Goal: Information Seeking & Learning: Find specific fact

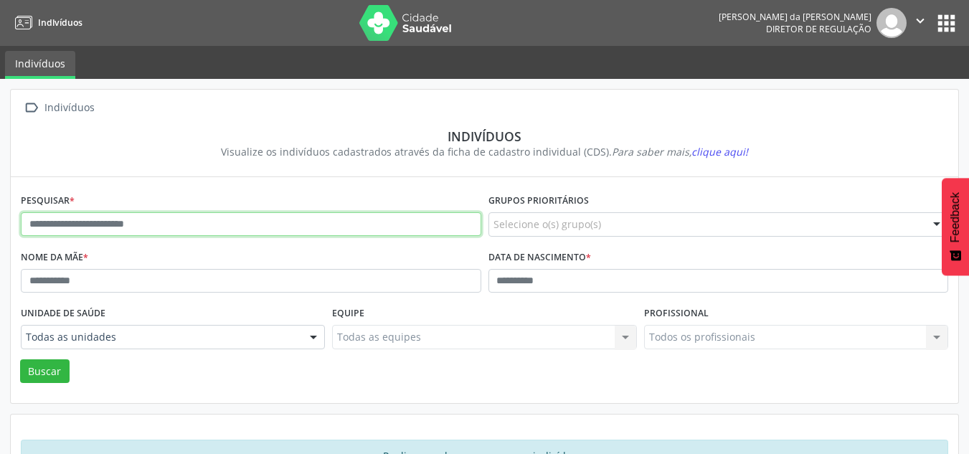
click at [128, 224] on input "text" at bounding box center [251, 224] width 460 height 24
click at [20, 359] on button "Buscar" at bounding box center [44, 371] width 49 height 24
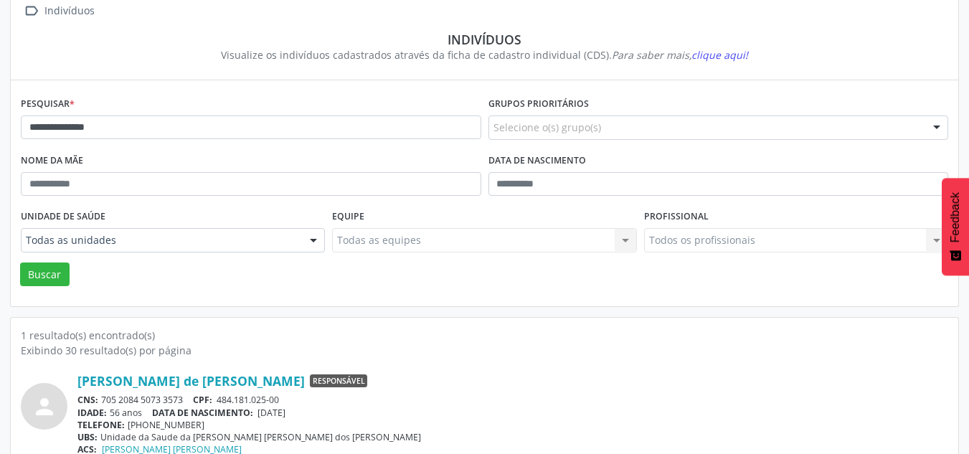
scroll to position [131, 0]
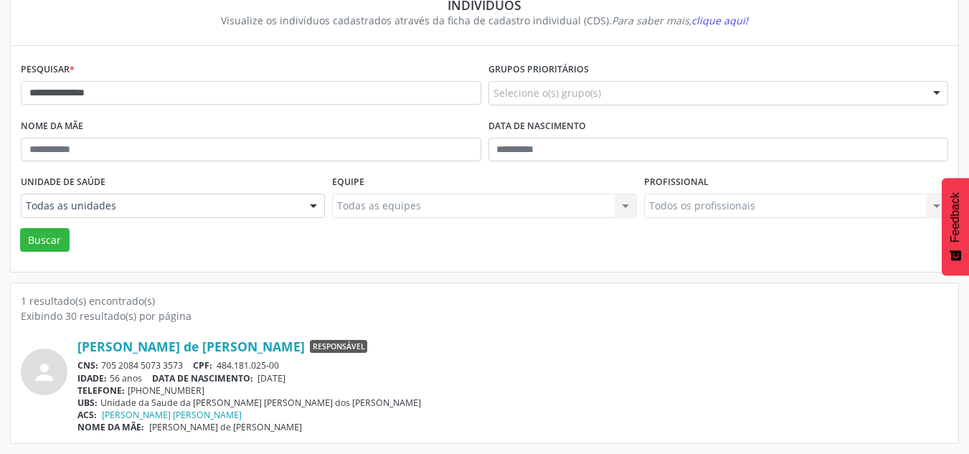
drag, startPoint x: 186, startPoint y: 364, endPoint x: 103, endPoint y: 368, distance: 84.0
click at [103, 368] on div "CNS: 705 2084 5073 3573 CPF: 484.181.025-00" at bounding box center [512, 365] width 871 height 12
copy div "705 2084 5073 3573"
click at [215, 87] on input "**********" at bounding box center [251, 93] width 460 height 24
type input "*"
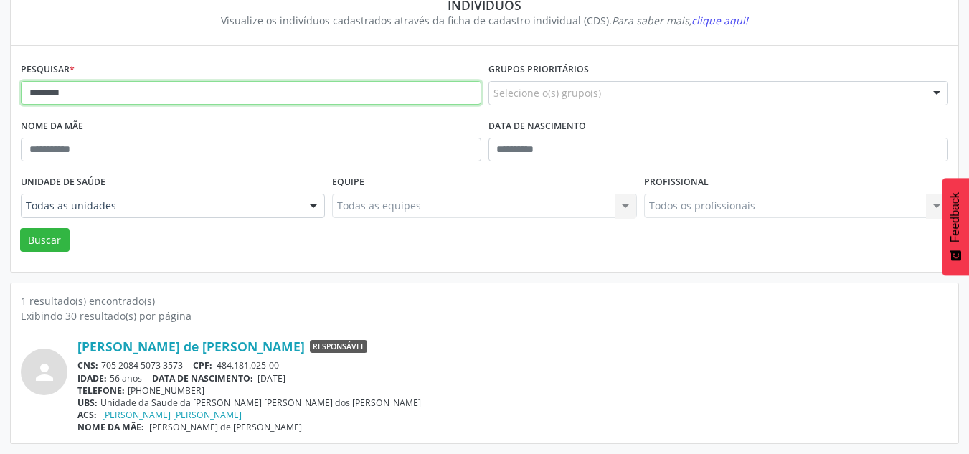
click at [20, 228] on button "Buscar" at bounding box center [44, 240] width 49 height 24
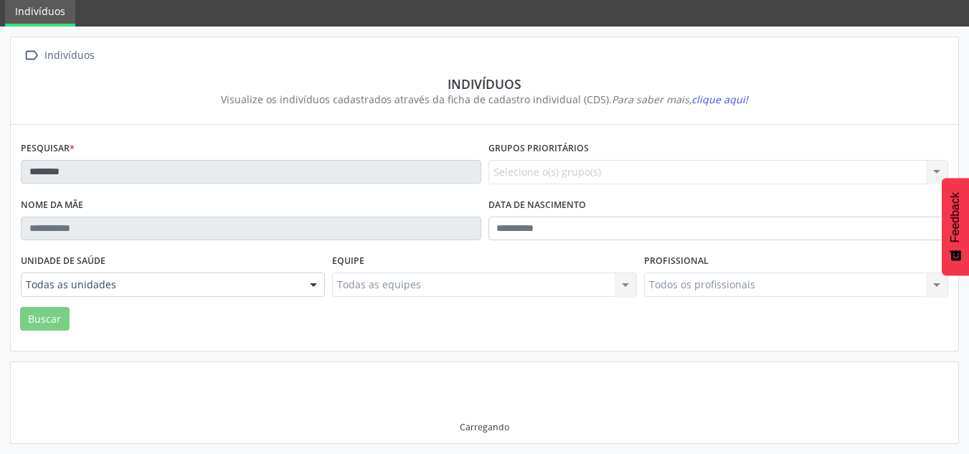
scroll to position [48, 0]
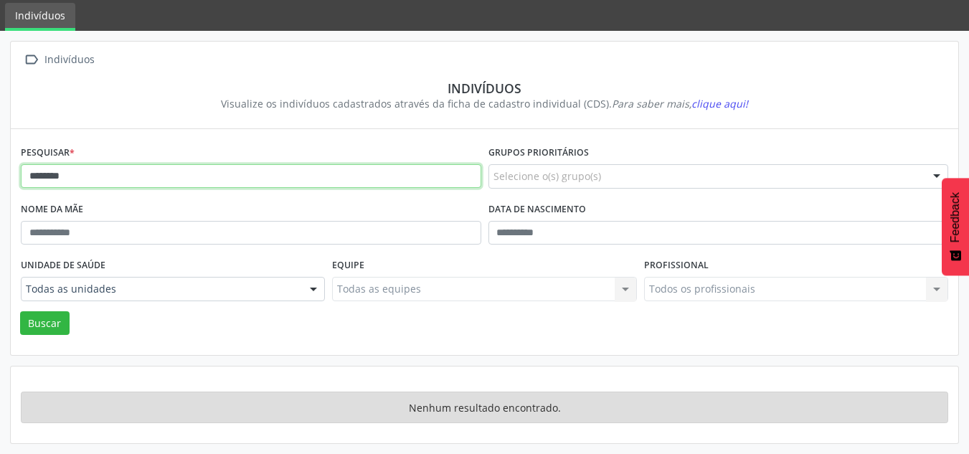
click at [117, 176] on input "********" at bounding box center [251, 176] width 460 height 24
click at [20, 311] on button "Buscar" at bounding box center [44, 323] width 49 height 24
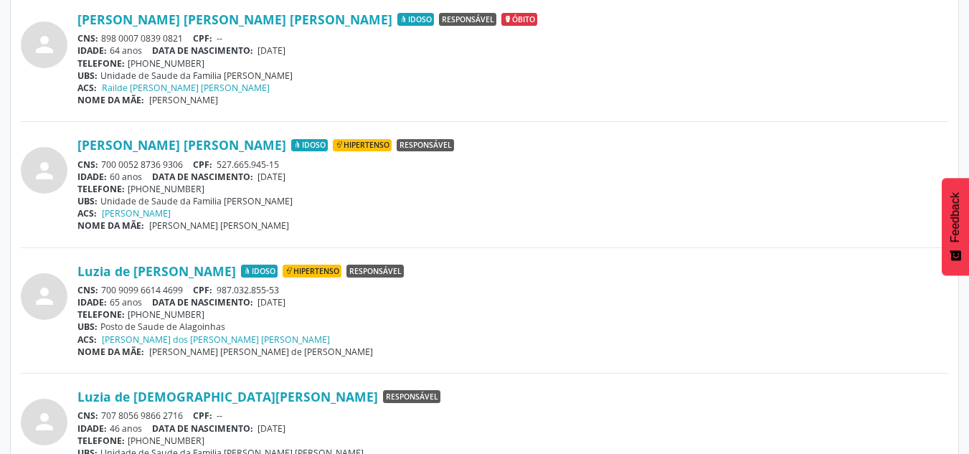
scroll to position [3060, 0]
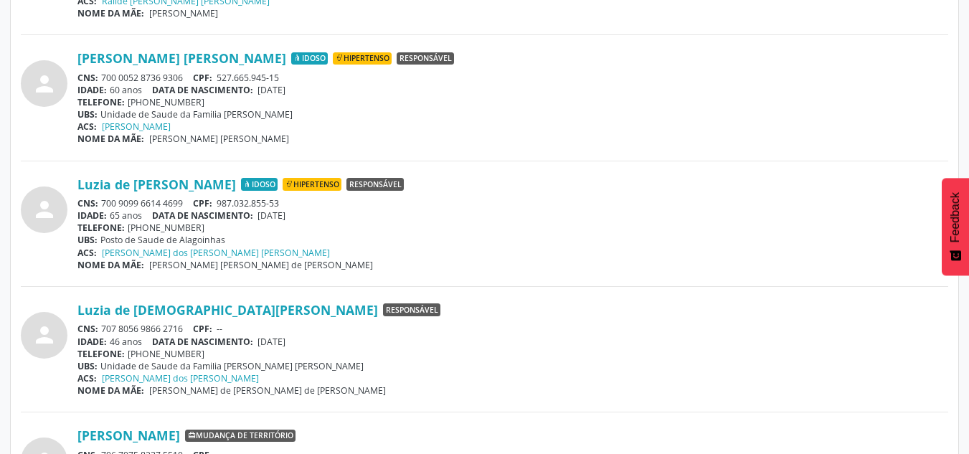
drag, startPoint x: 186, startPoint y: 201, endPoint x: 101, endPoint y: 206, distance: 85.5
click at [101, 206] on div "CNS: 700 9099 6614 4699 CPF: 987.032.855-53" at bounding box center [512, 203] width 871 height 12
copy div "700 9099 6614 4699"
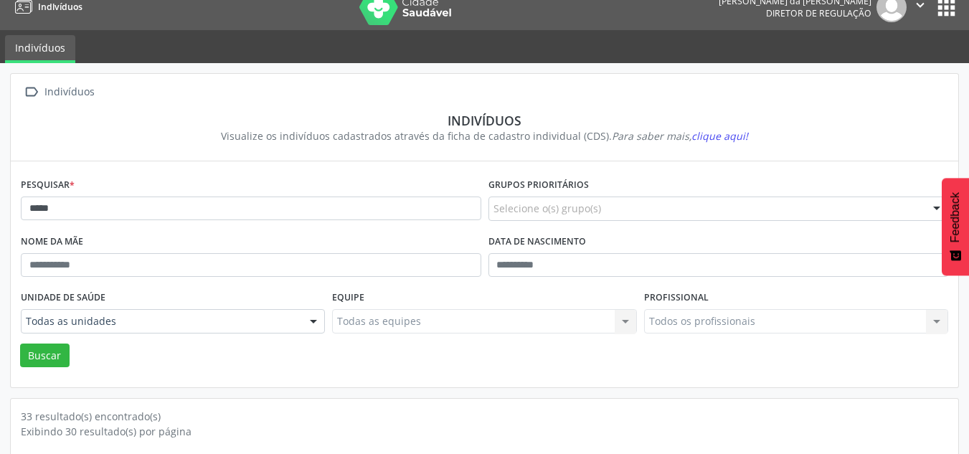
scroll to position [0, 0]
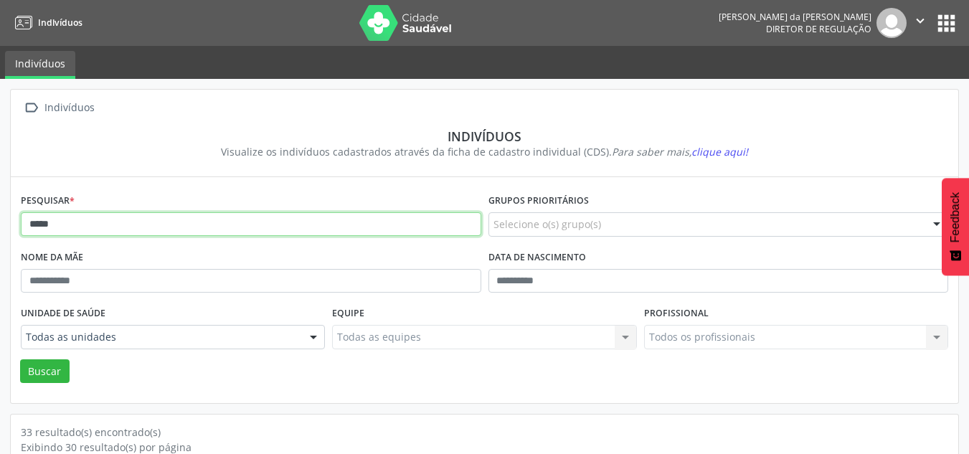
click at [97, 230] on input "*****" at bounding box center [251, 224] width 460 height 24
type input "*"
click at [20, 359] on button "Buscar" at bounding box center [44, 371] width 49 height 24
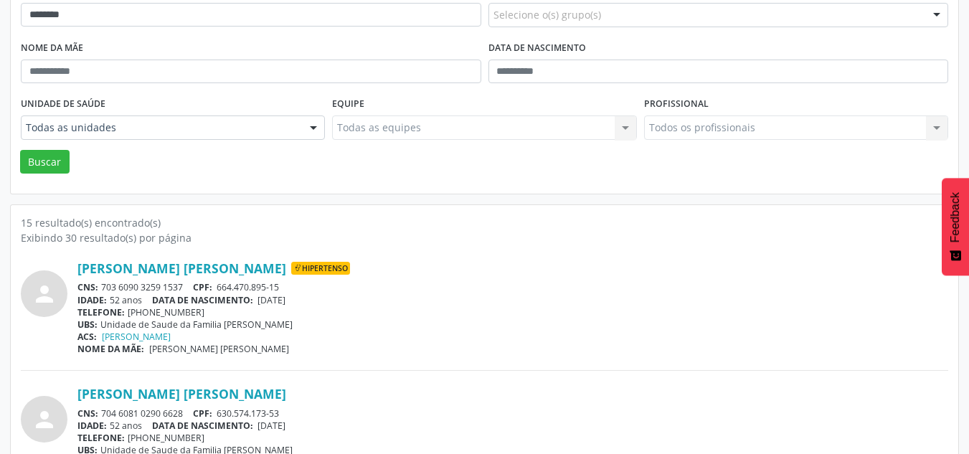
scroll to position [215, 0]
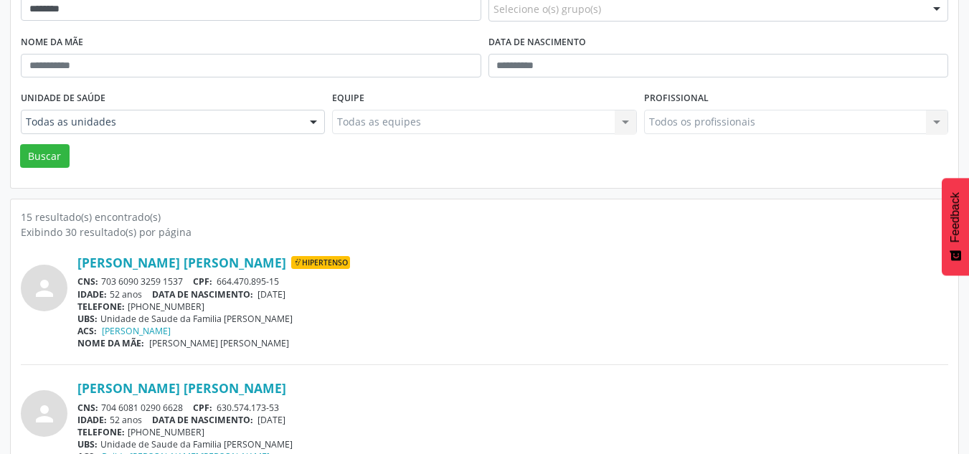
drag, startPoint x: 190, startPoint y: 278, endPoint x: 103, endPoint y: 280, distance: 86.8
click at [103, 280] on div "CNS: 703 6090 3259 1537 CPF: 664.470.895-15" at bounding box center [512, 281] width 871 height 12
copy div "703 6090 3259 1537"
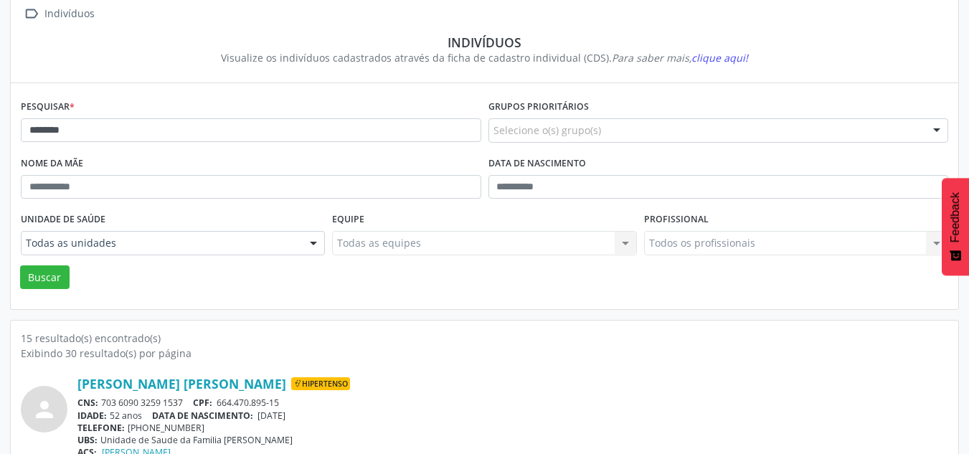
scroll to position [0, 0]
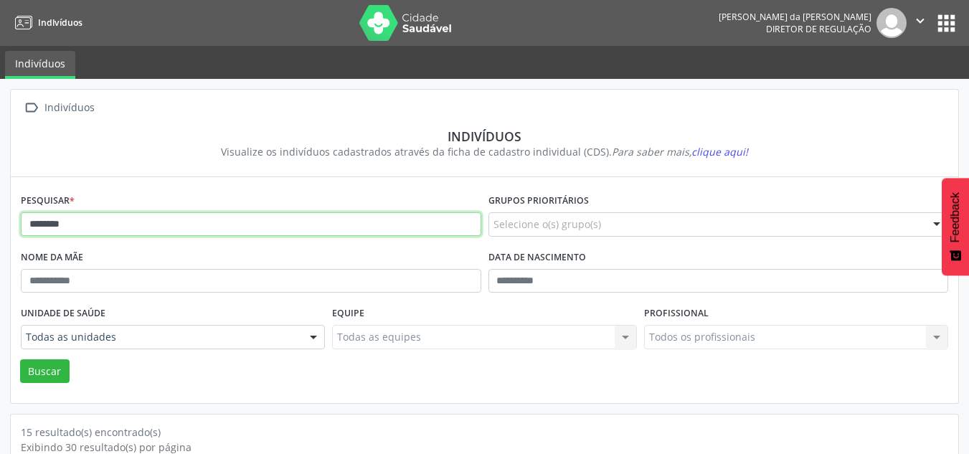
click at [131, 220] on input "*******" at bounding box center [251, 224] width 460 height 24
type input "*"
click at [20, 359] on button "Buscar" at bounding box center [44, 371] width 49 height 24
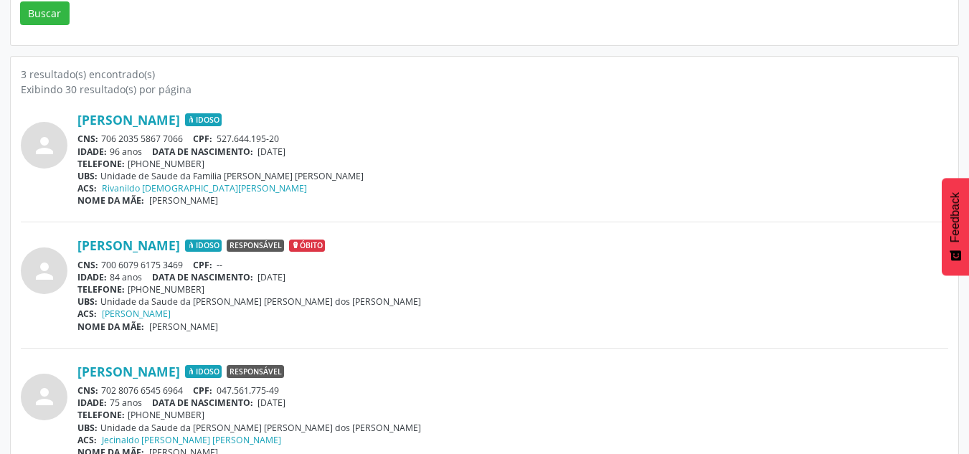
scroll to position [359, 0]
drag, startPoint x: 185, startPoint y: 388, endPoint x: 103, endPoint y: 384, distance: 82.6
click at [100, 386] on div "CNS: 702 8076 6545 6964 CPF: 047.561.775-49" at bounding box center [512, 390] width 871 height 12
copy div "702 8076 6545 6964"
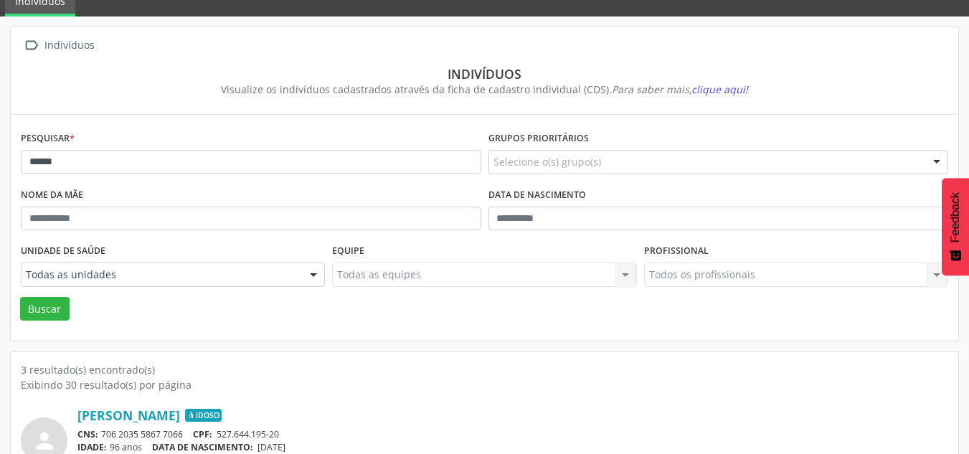
scroll to position [96, 0]
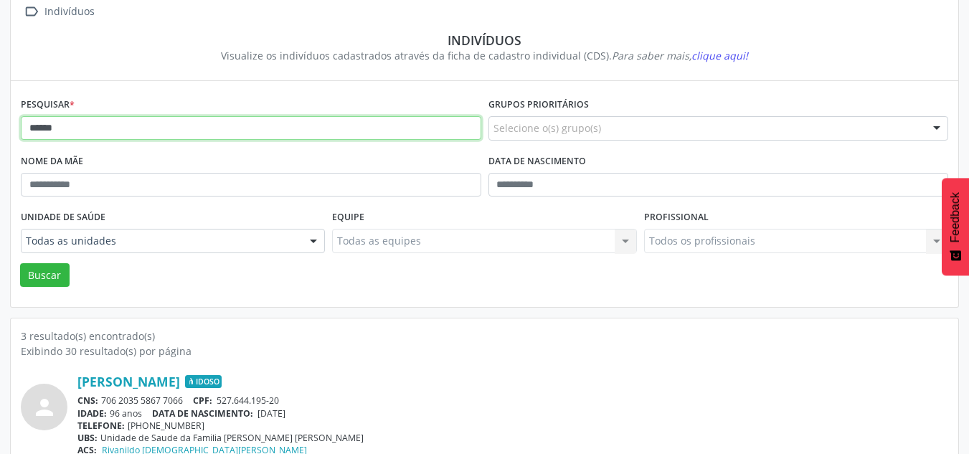
click at [257, 136] on input "******" at bounding box center [251, 128] width 460 height 24
type input "*"
click at [20, 263] on button "Buscar" at bounding box center [44, 275] width 49 height 24
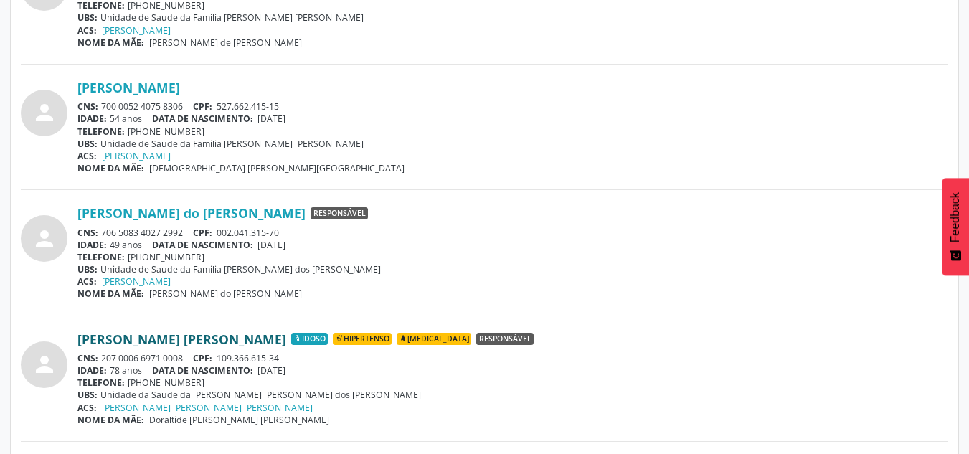
scroll to position [2176, 0]
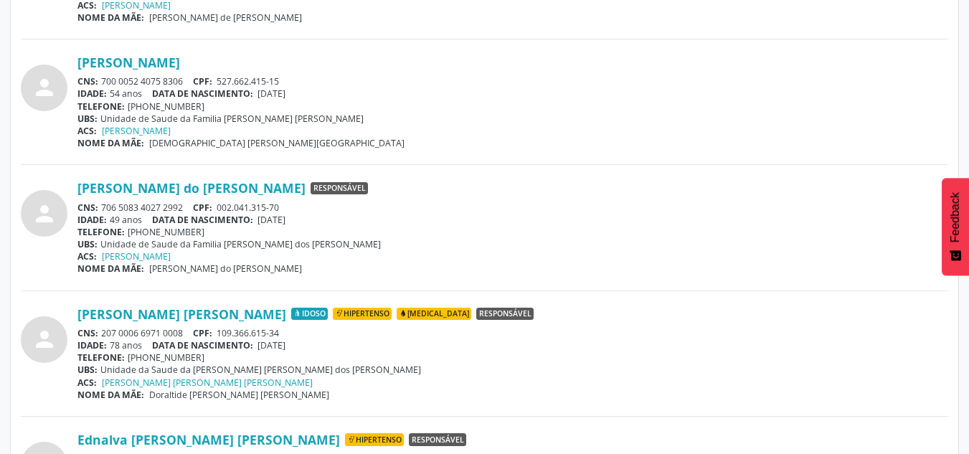
drag, startPoint x: 192, startPoint y: 329, endPoint x: 101, endPoint y: 335, distance: 91.3
click at [101, 335] on div "CNS: 207 0006 6971 0008 CPF: 109.366.615-34" at bounding box center [512, 333] width 871 height 12
copy div "207 0006 6971 0008"
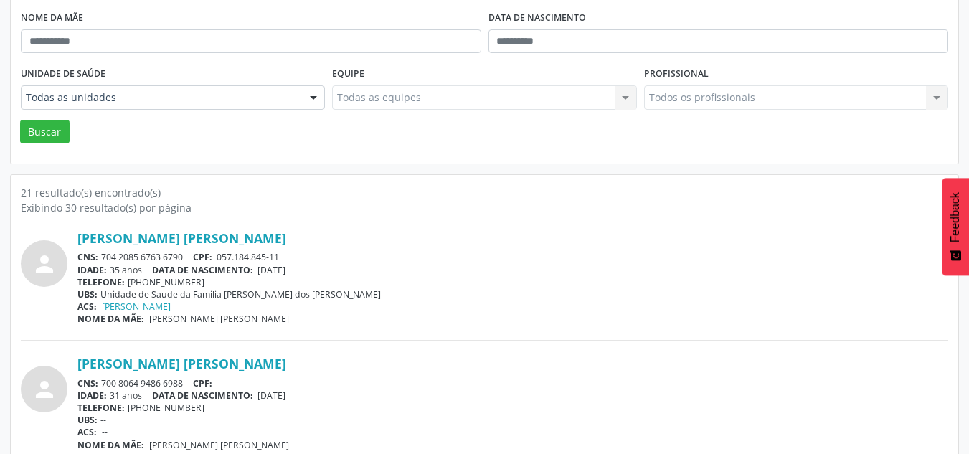
scroll to position [0, 0]
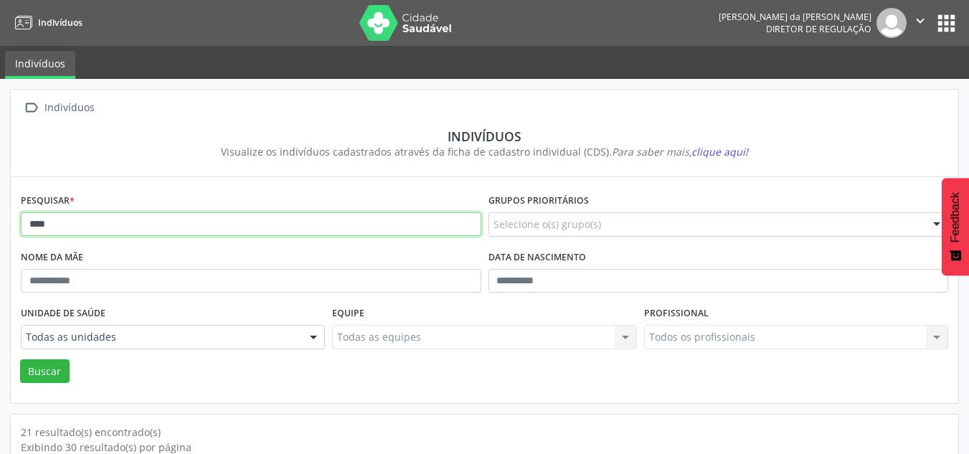
click at [126, 230] on input "****" at bounding box center [251, 224] width 460 height 24
type input "*"
click at [20, 359] on button "Buscar" at bounding box center [44, 371] width 49 height 24
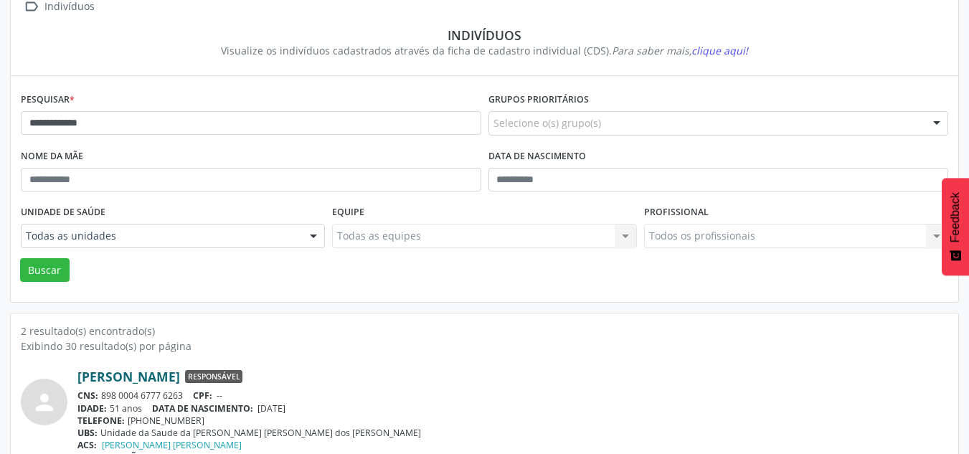
scroll to position [257, 0]
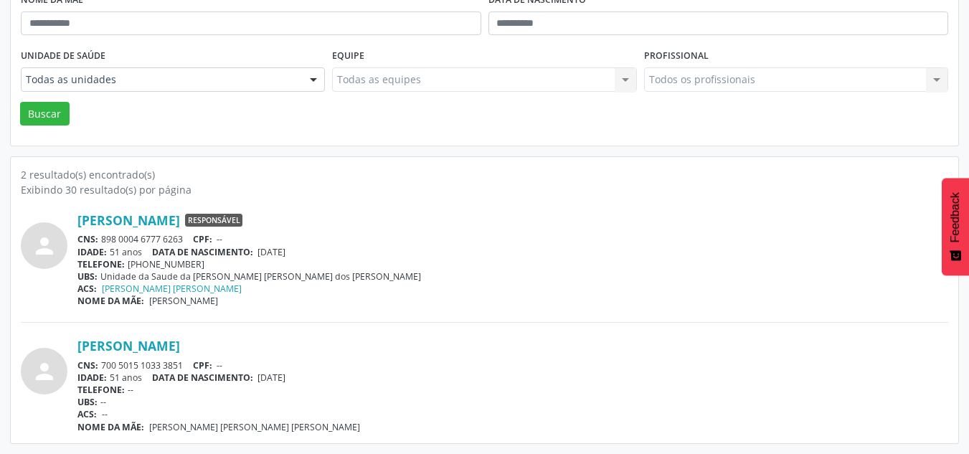
drag, startPoint x: 190, startPoint y: 237, endPoint x: 102, endPoint y: 240, distance: 88.3
click at [102, 240] on div "CNS: 898 0004 6777 6263 CPF: --" at bounding box center [512, 239] width 871 height 12
copy div "898 0004 6777 6263"
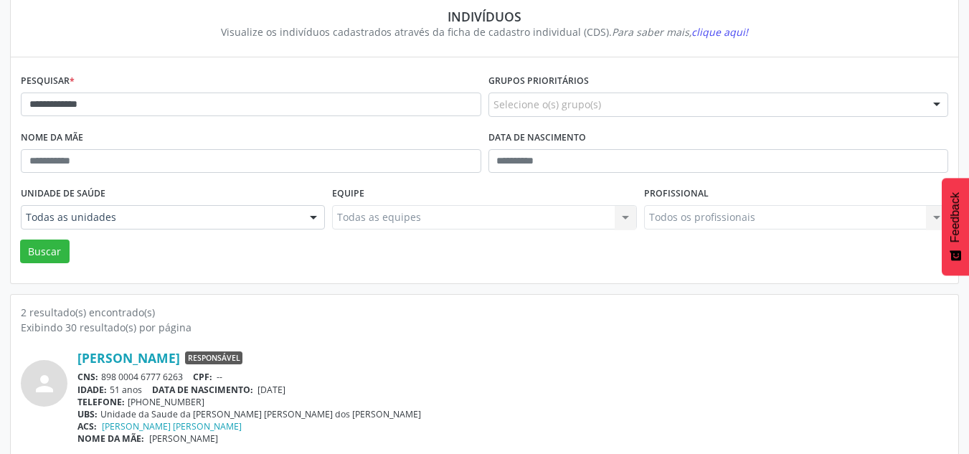
scroll to position [0, 0]
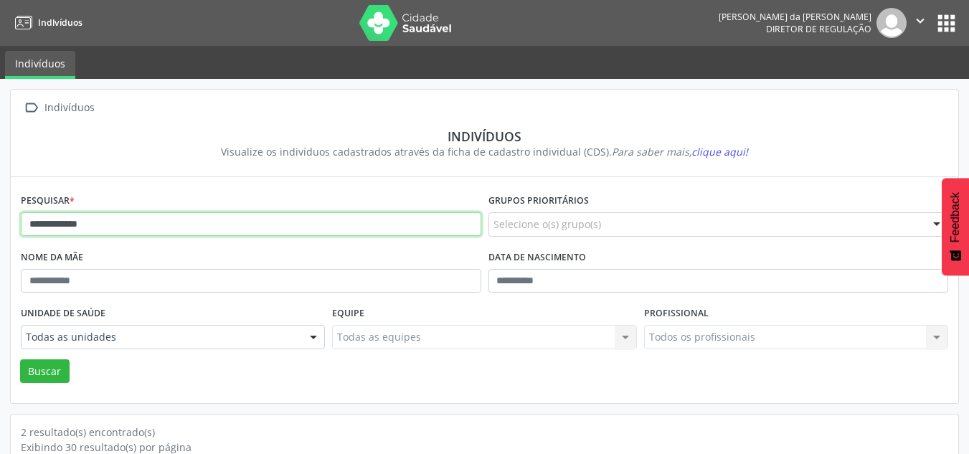
click at [114, 227] on input "**********" at bounding box center [251, 224] width 460 height 24
type input "*"
click at [20, 359] on button "Buscar" at bounding box center [44, 371] width 49 height 24
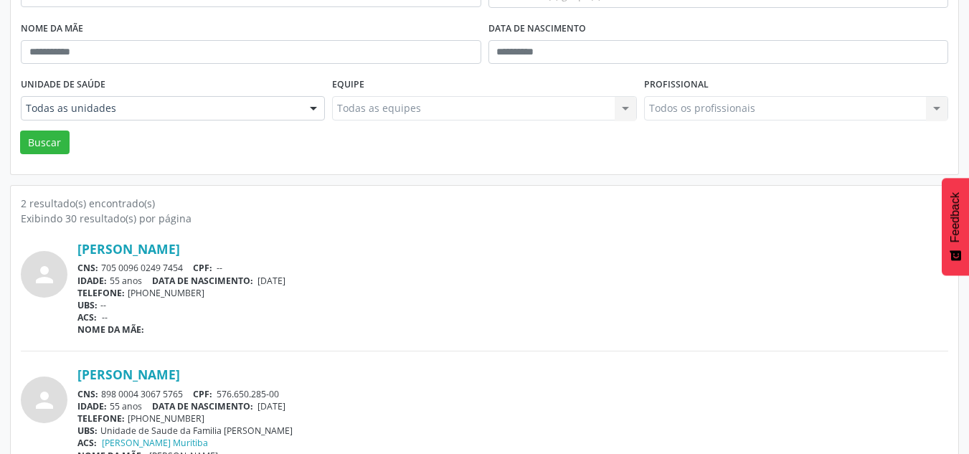
scroll to position [257, 0]
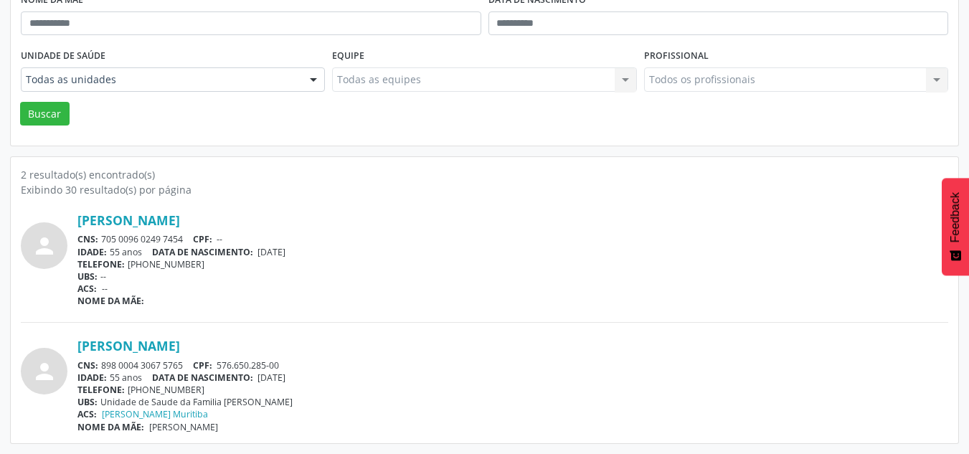
drag, startPoint x: 191, startPoint y: 364, endPoint x: 103, endPoint y: 367, distance: 87.6
click at [103, 367] on div "CNS: 898 0004 3067 5765 CPF: 576.650.285-00" at bounding box center [512, 365] width 871 height 12
copy div "898 0004 3067 5765"
drag, startPoint x: 186, startPoint y: 236, endPoint x: 103, endPoint y: 240, distance: 82.6
click at [103, 240] on div "CNS: 705 0096 0249 7454 CPF: --" at bounding box center [512, 239] width 871 height 12
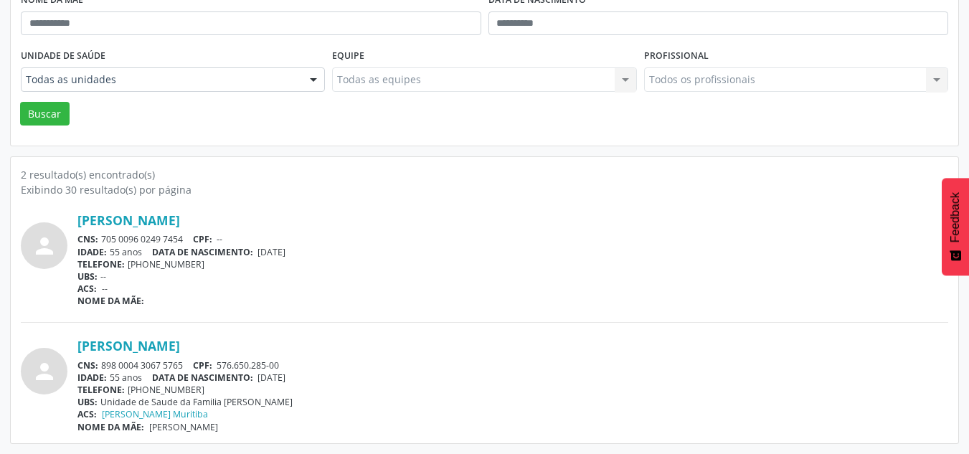
copy div "705 0096 0249 7454"
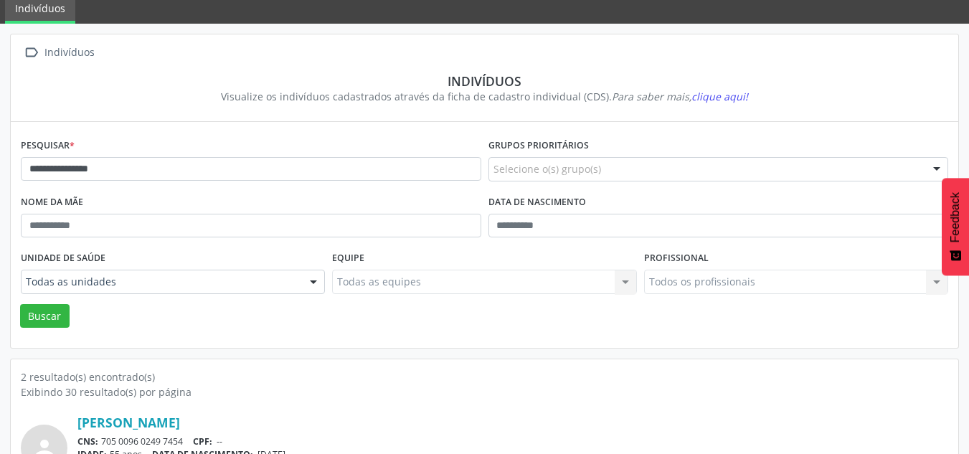
scroll to position [0, 0]
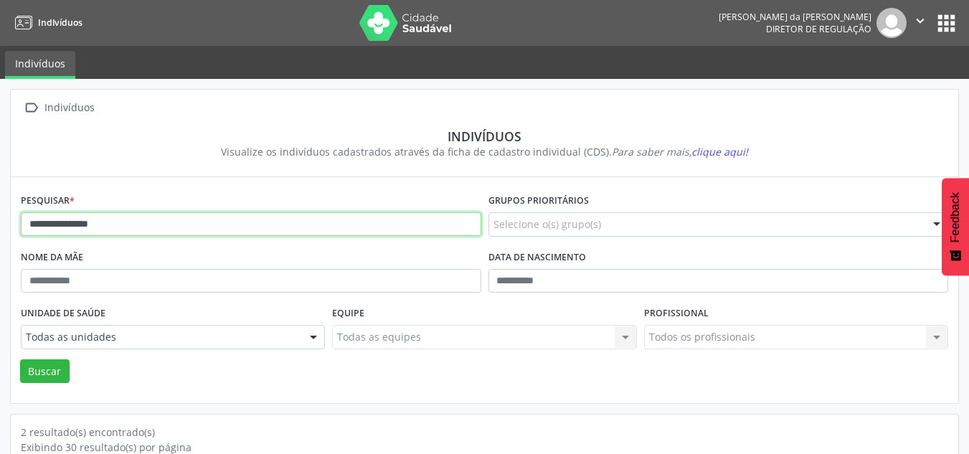
click at [148, 224] on input "**********" at bounding box center [251, 224] width 460 height 24
type input "*"
click at [20, 359] on button "Buscar" at bounding box center [44, 371] width 49 height 24
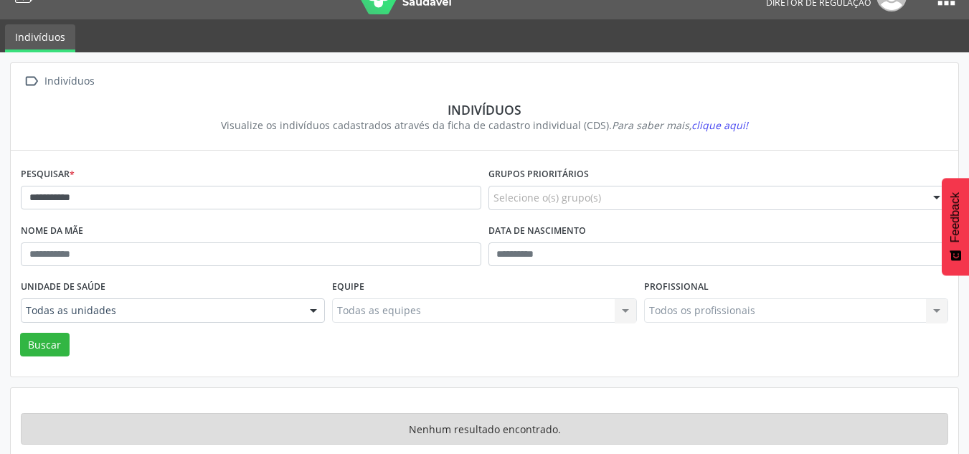
scroll to position [48, 0]
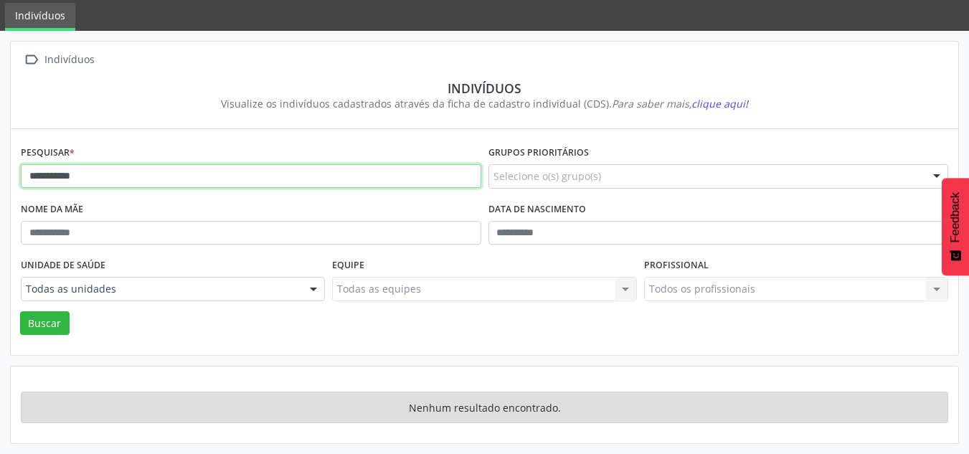
click at [94, 180] on input "**********" at bounding box center [251, 176] width 460 height 24
click at [20, 311] on button "Buscar" at bounding box center [44, 323] width 49 height 24
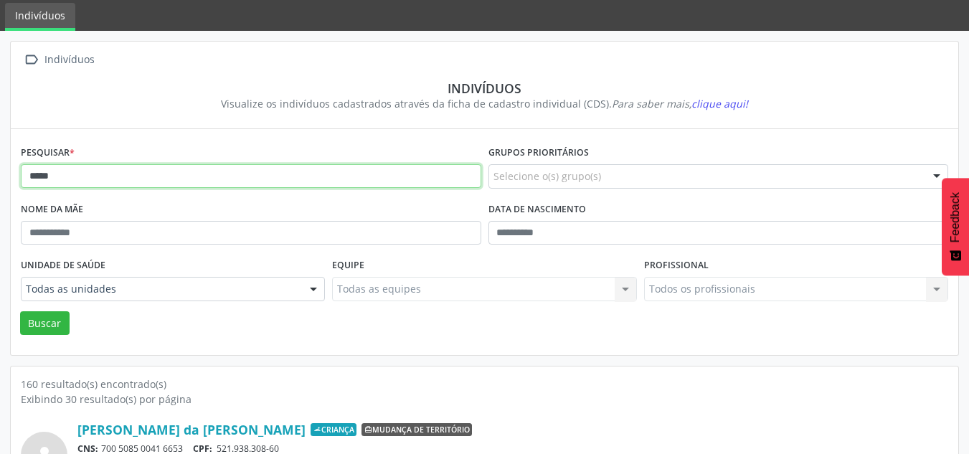
click at [75, 181] on input "*****" at bounding box center [251, 176] width 460 height 24
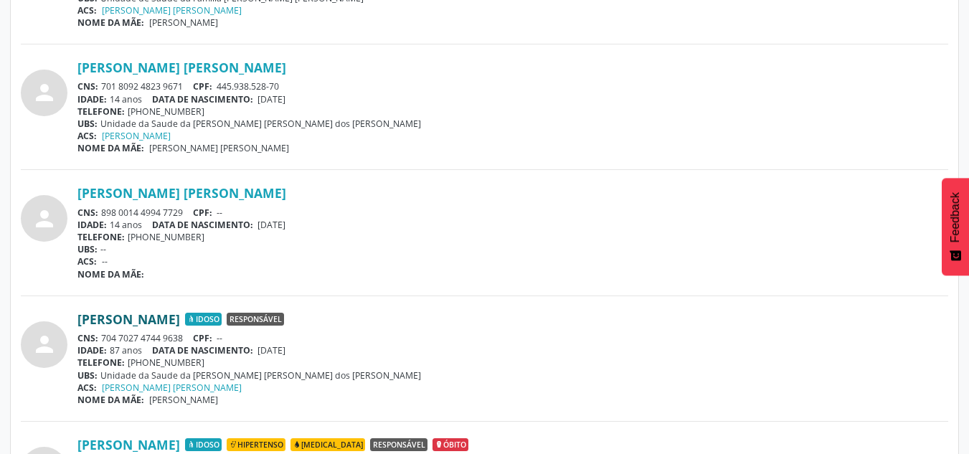
scroll to position [3676, 0]
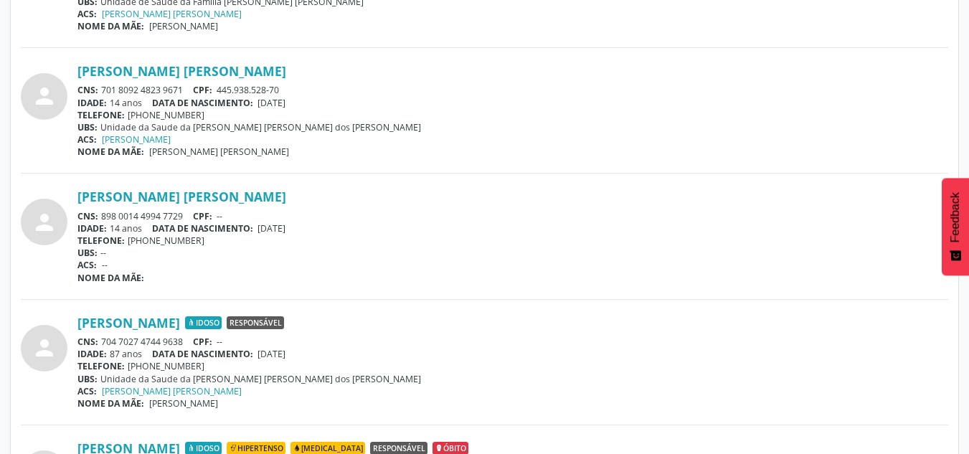
drag, startPoint x: 186, startPoint y: 87, endPoint x: 105, endPoint y: 91, distance: 81.9
click at [105, 91] on div "CNS: 701 8092 4823 9671 CPF: 445.938.528-70" at bounding box center [512, 90] width 871 height 12
copy div "701 8092 4823 9671"
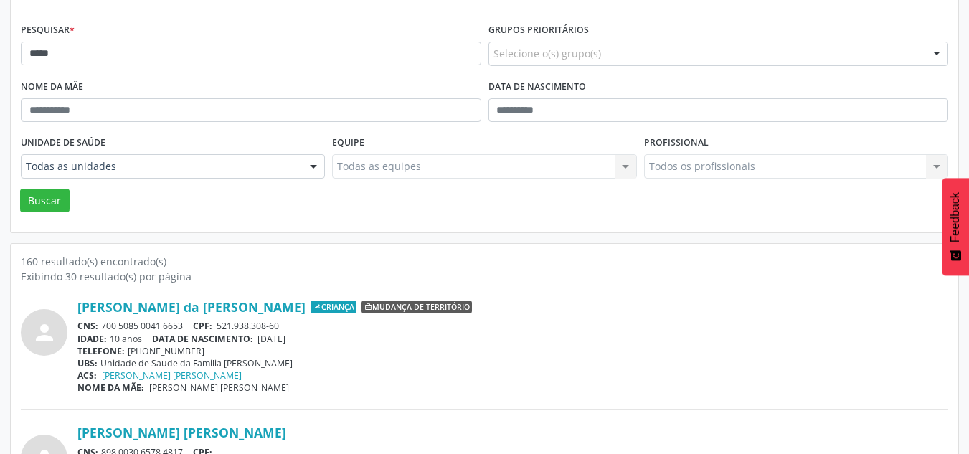
scroll to position [0, 0]
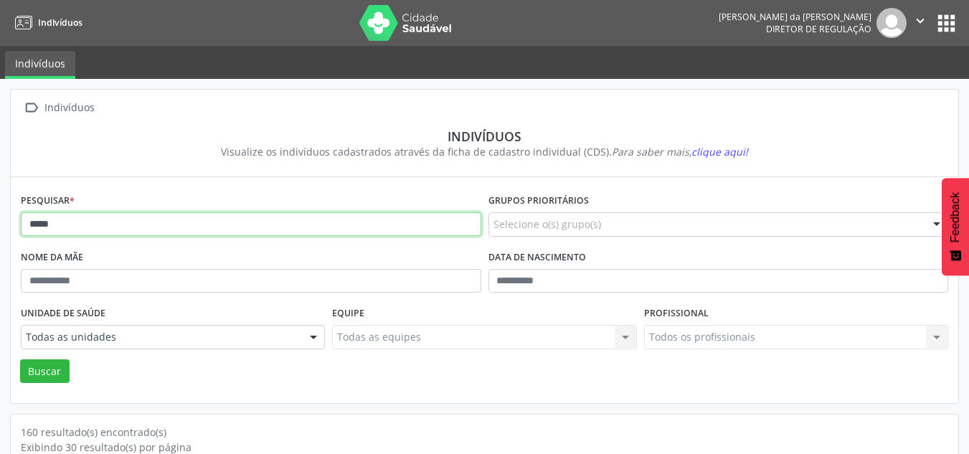
click at [147, 219] on input "*****" at bounding box center [251, 224] width 460 height 24
type input "*"
click at [20, 359] on button "Buscar" at bounding box center [44, 371] width 49 height 24
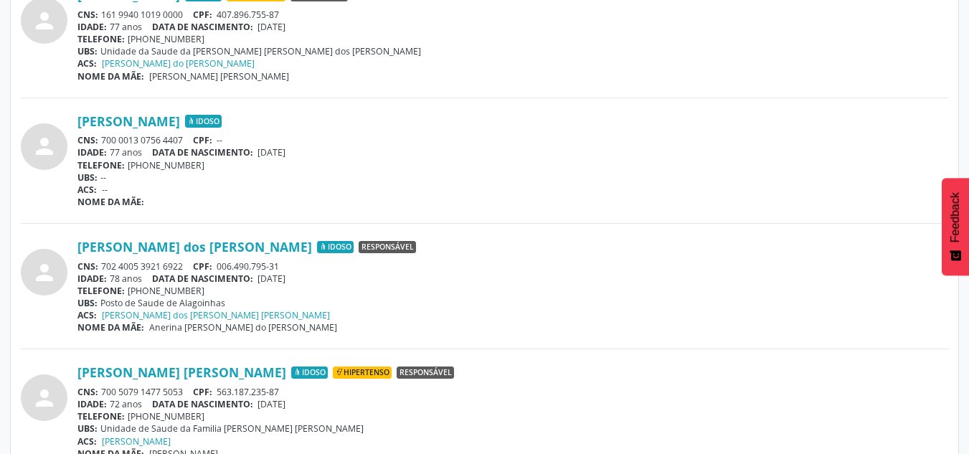
scroll to position [1434, 0]
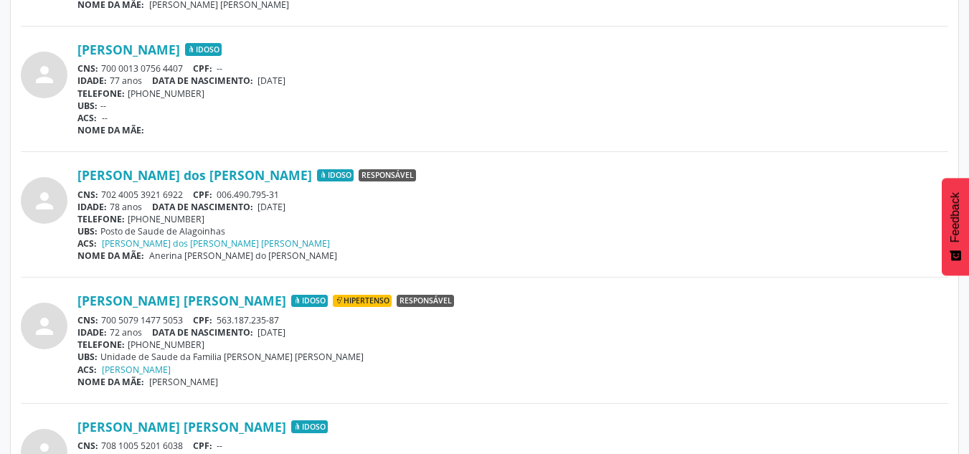
drag, startPoint x: 186, startPoint y: 321, endPoint x: 101, endPoint y: 323, distance: 84.7
click at [101, 323] on div "CNS: 700 5079 1477 5053 CPF: 563.187.235-87" at bounding box center [512, 320] width 871 height 12
copy div "700 5079 1477 5053"
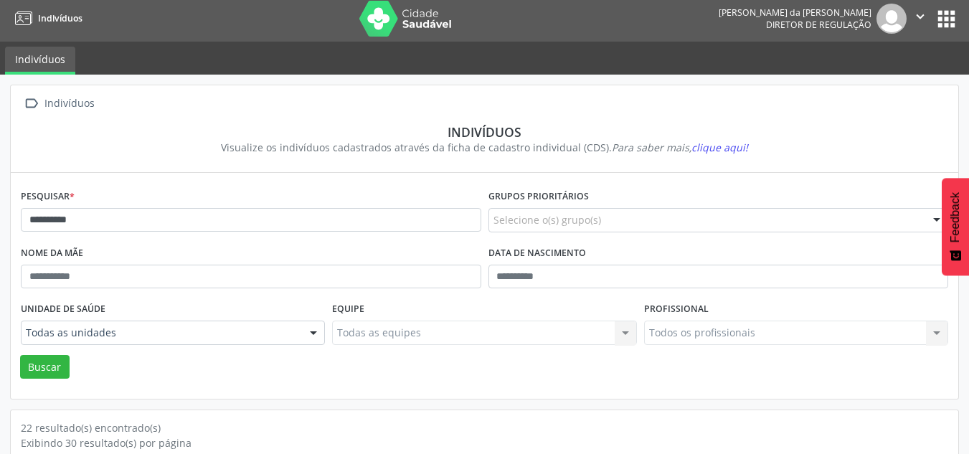
scroll to position [0, 0]
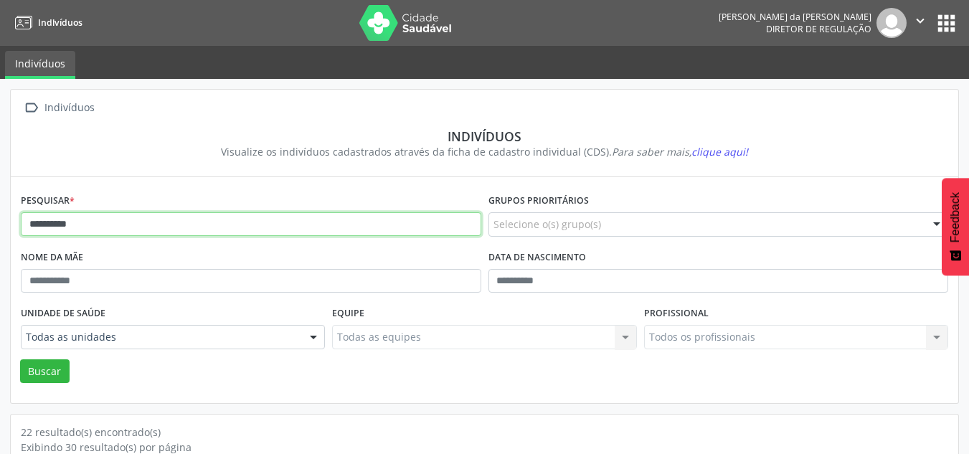
click at [129, 223] on input "*********" at bounding box center [251, 224] width 460 height 24
type input "*"
click at [20, 359] on button "Buscar" at bounding box center [44, 371] width 49 height 24
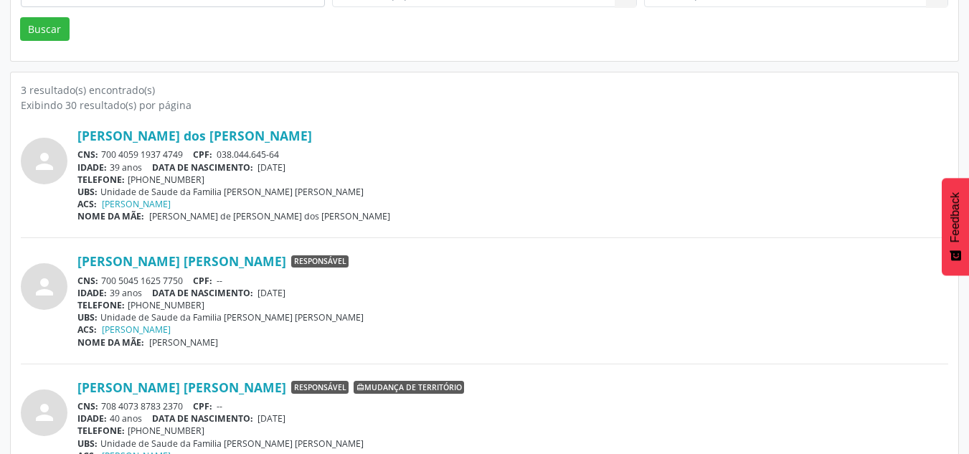
scroll to position [359, 0]
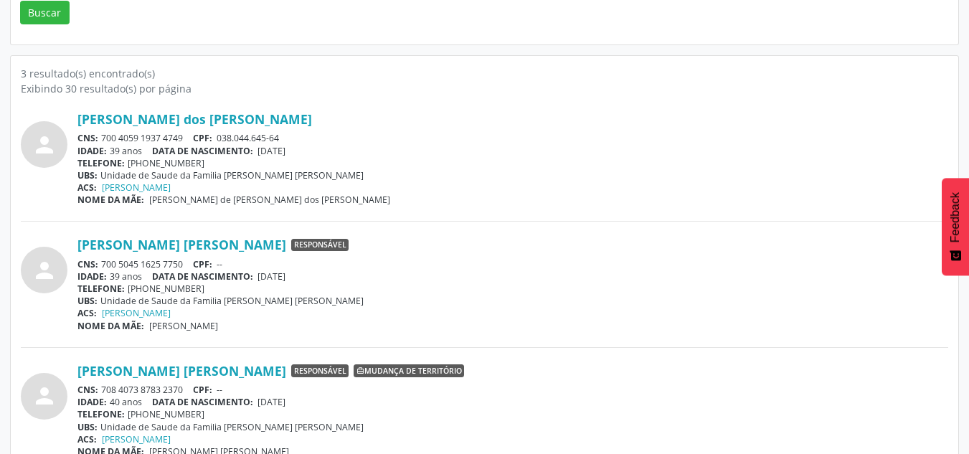
drag, startPoint x: 186, startPoint y: 136, endPoint x: 103, endPoint y: 138, distance: 84.0
click at [103, 138] on div "CNS: 700 4059 1937 4749 CPF: 038.044.645-64" at bounding box center [512, 138] width 871 height 12
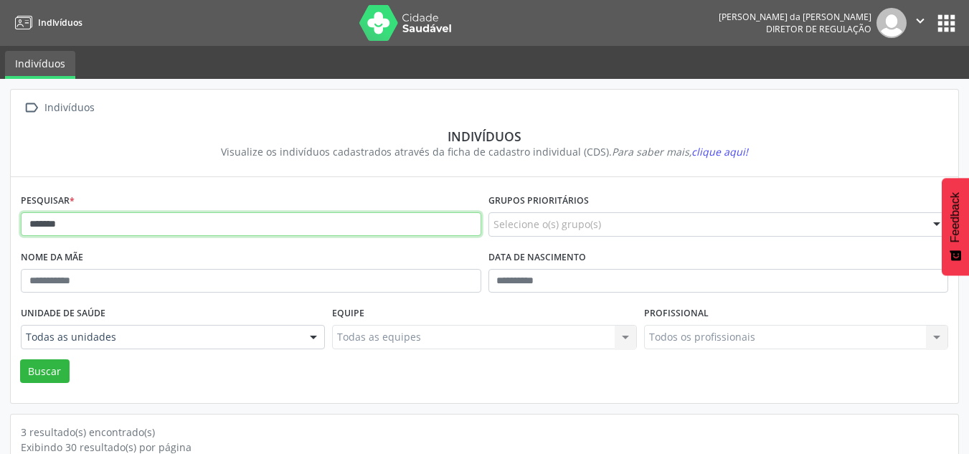
click at [195, 222] on input "*******" at bounding box center [251, 224] width 460 height 24
type input "*"
click at [20, 359] on button "Buscar" at bounding box center [44, 371] width 49 height 24
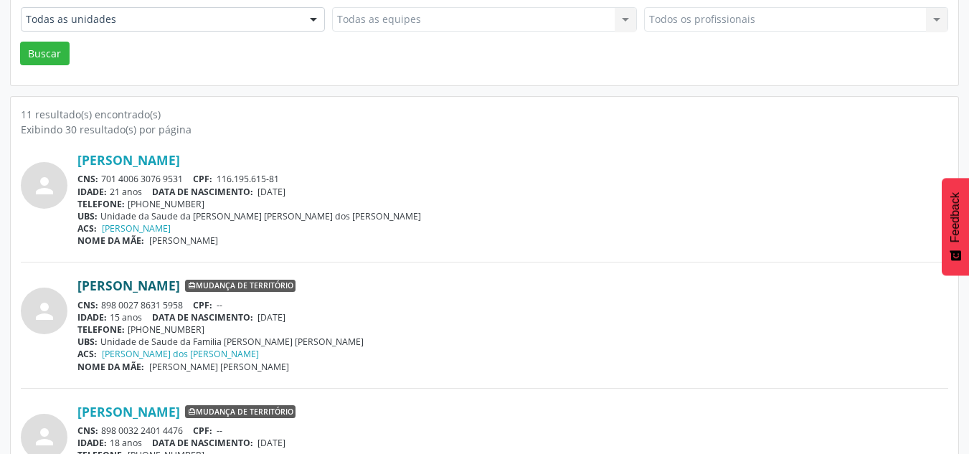
scroll to position [359, 0]
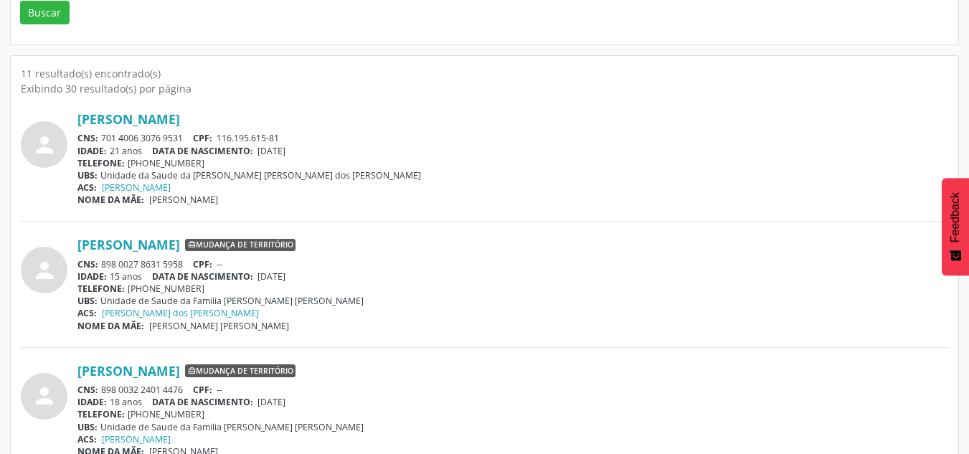
drag, startPoint x: 185, startPoint y: 139, endPoint x: 102, endPoint y: 135, distance: 83.3
click at [102, 135] on div "CNS: 701 4006 3076 9531 CPF: 116.195.615-81" at bounding box center [512, 138] width 871 height 12
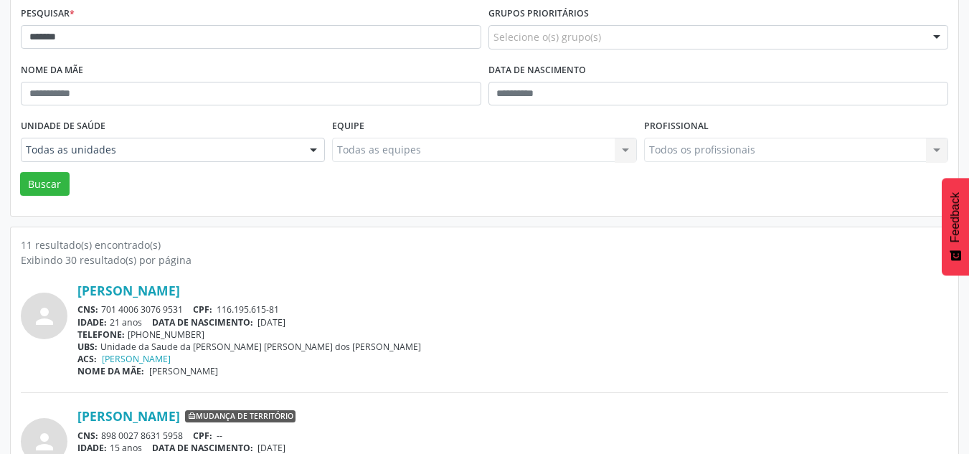
scroll to position [0, 0]
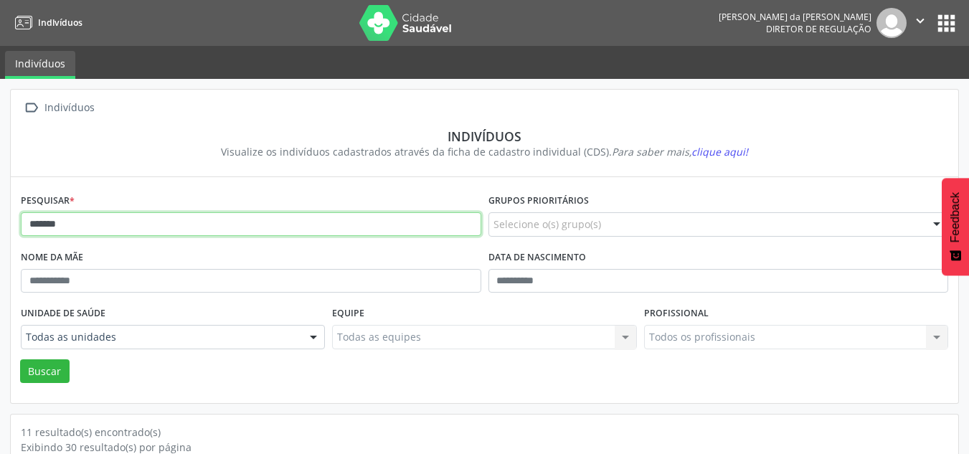
click at [189, 224] on input "*******" at bounding box center [251, 224] width 460 height 24
type input "*"
click at [20, 359] on button "Buscar" at bounding box center [44, 371] width 49 height 24
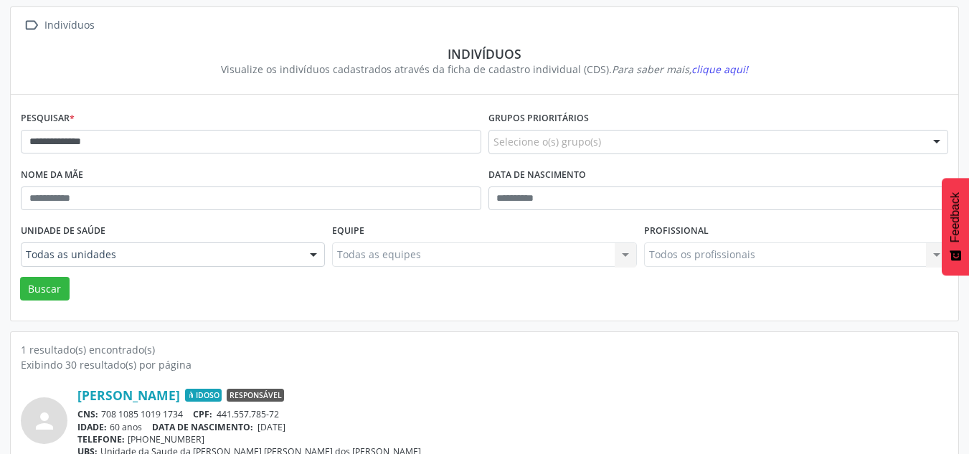
scroll to position [131, 0]
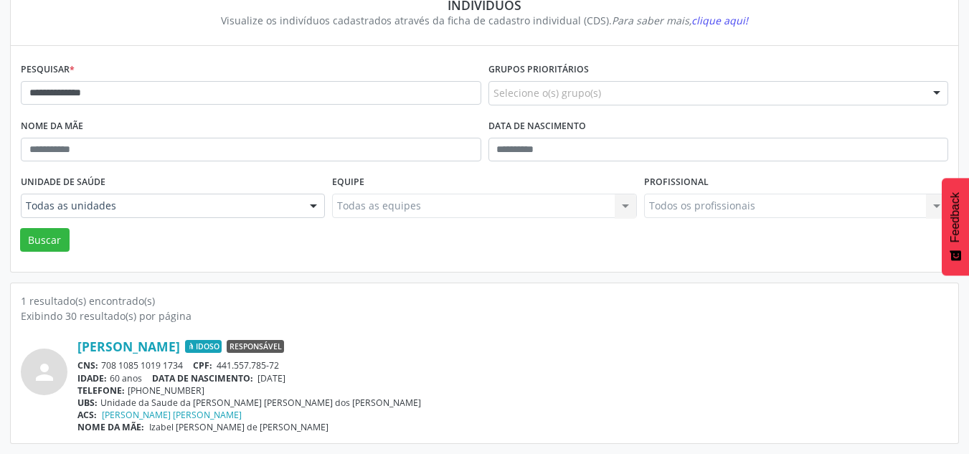
drag, startPoint x: 184, startPoint y: 366, endPoint x: 99, endPoint y: 369, distance: 84.7
click at [99, 369] on div "CNS: 708 1085 1019 1734 CPF: 441.557.785-72" at bounding box center [512, 365] width 871 height 12
click at [169, 91] on input "**********" at bounding box center [251, 93] width 460 height 24
type input "*"
click at [20, 228] on button "Buscar" at bounding box center [44, 240] width 49 height 24
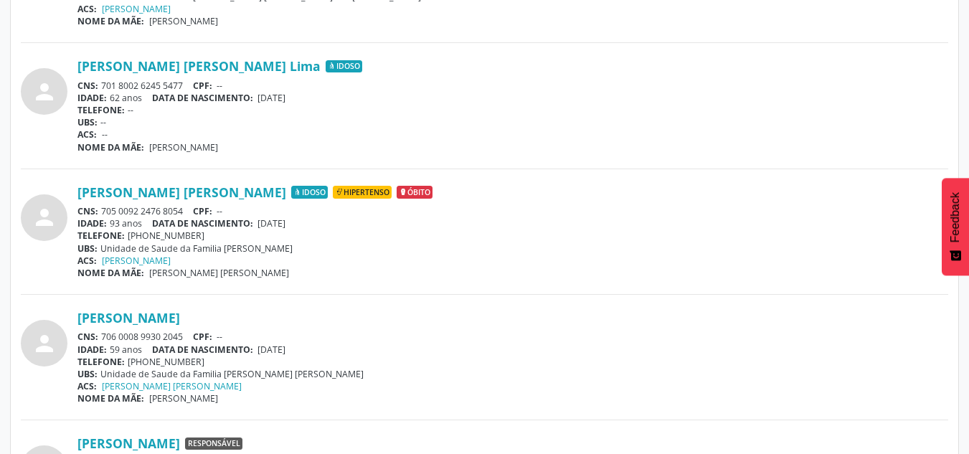
scroll to position [562, 0]
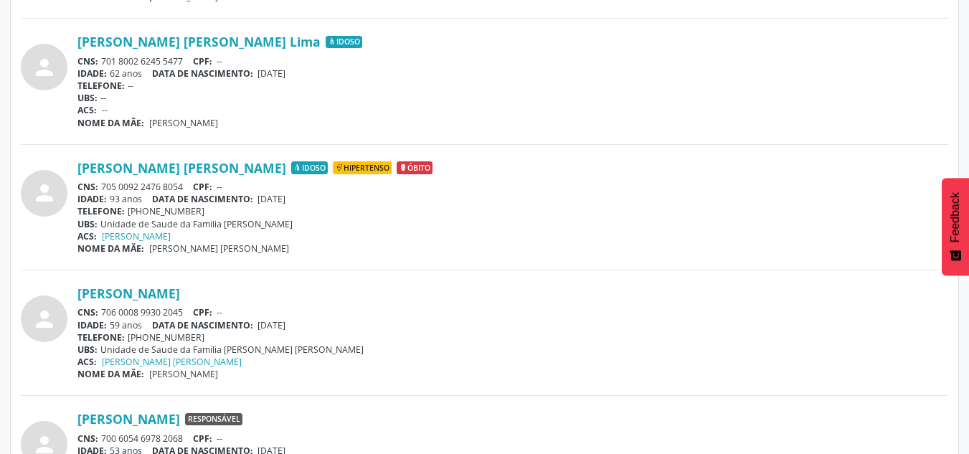
drag, startPoint x: 189, startPoint y: 309, endPoint x: 102, endPoint y: 312, distance: 87.5
click at [102, 312] on div "CNS: 706 0008 9930 2045 CPF: --" at bounding box center [512, 312] width 871 height 12
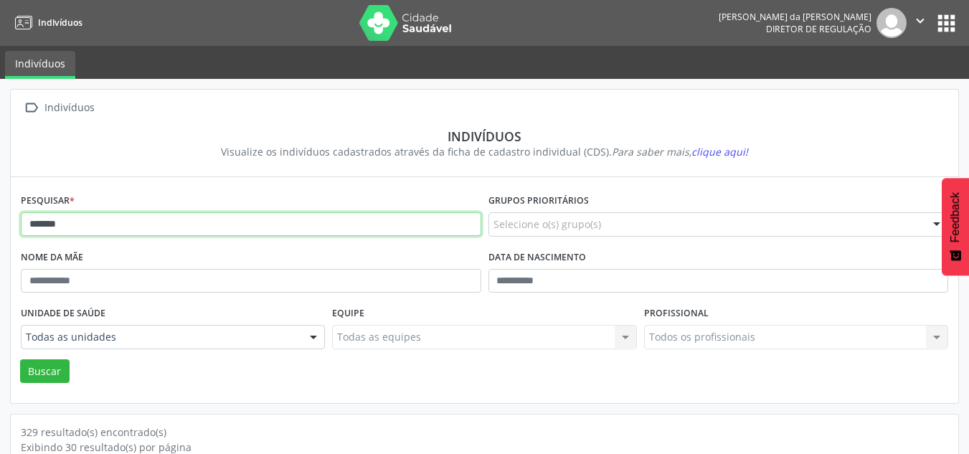
click at [153, 227] on input "*******" at bounding box center [251, 224] width 460 height 24
type input "*"
click at [20, 359] on button "Buscar" at bounding box center [44, 371] width 49 height 24
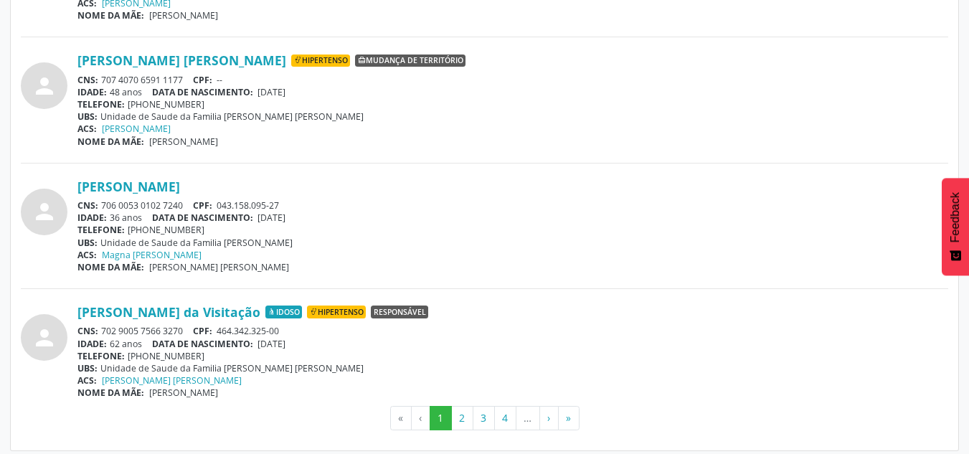
scroll to position [3820, 0]
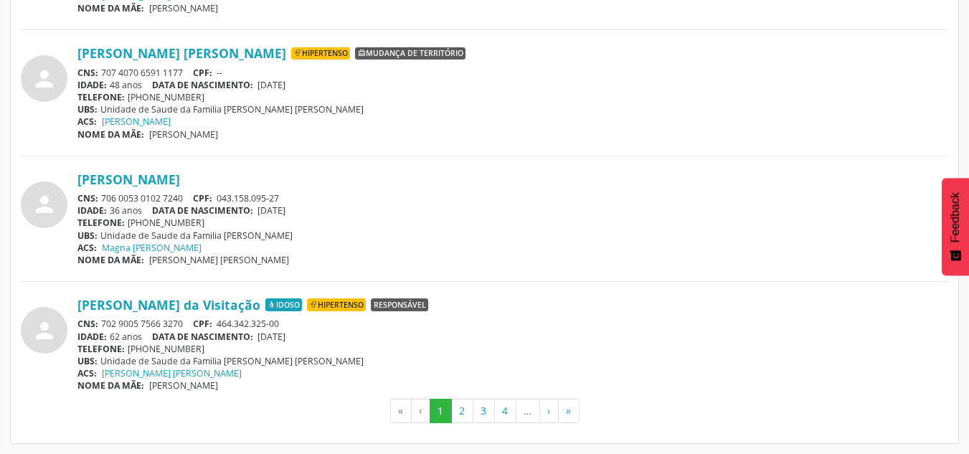
drag, startPoint x: 188, startPoint y: 322, endPoint x: 97, endPoint y: 324, distance: 91.1
click at [97, 324] on div "CNS: 702 9005 7566 3270 CPF: 464.342.325-00" at bounding box center [512, 324] width 871 height 12
drag, startPoint x: 186, startPoint y: 197, endPoint x: 103, endPoint y: 198, distance: 82.5
click at [103, 198] on div "CNS: 706 0053 0102 7240 CPF: 043.158.095-27" at bounding box center [512, 198] width 871 height 12
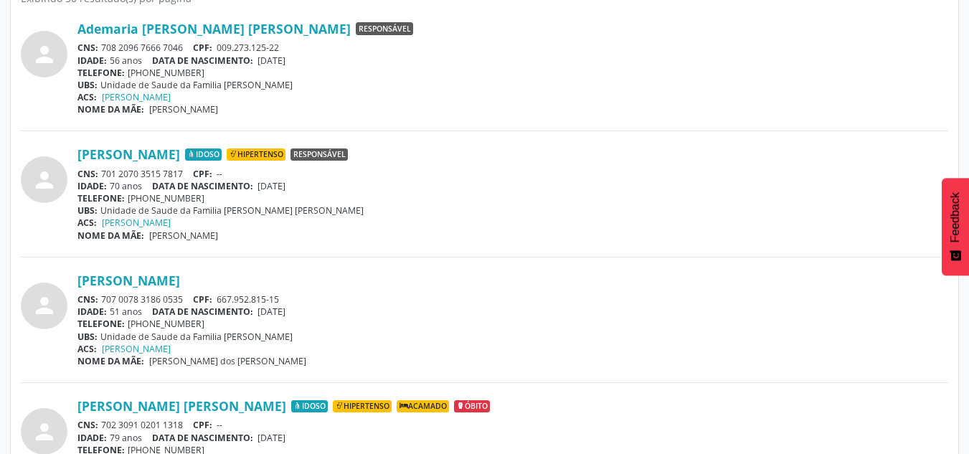
scroll to position [0, 0]
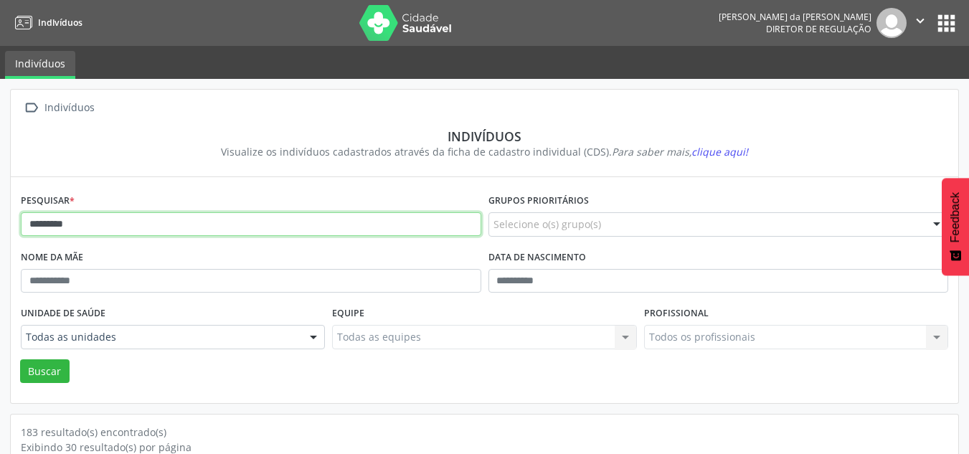
click at [165, 227] on input "*********" at bounding box center [251, 224] width 460 height 24
type input "*"
click at [20, 359] on button "Buscar" at bounding box center [44, 371] width 49 height 24
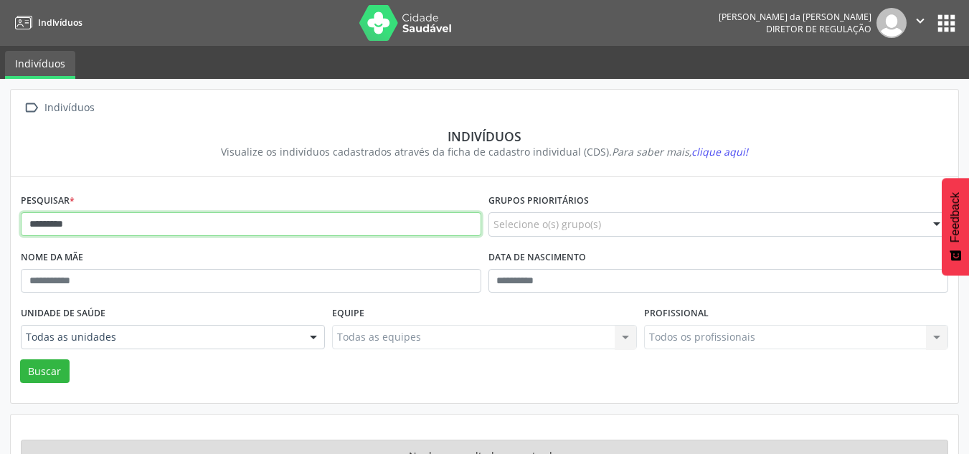
click at [165, 227] on input "*********" at bounding box center [251, 224] width 460 height 24
click at [20, 359] on button "Buscar" at bounding box center [44, 371] width 49 height 24
click at [165, 227] on input "*******" at bounding box center [251, 224] width 460 height 24
click at [20, 359] on button "Buscar" at bounding box center [44, 371] width 49 height 24
click at [165, 227] on input "*******" at bounding box center [251, 224] width 460 height 24
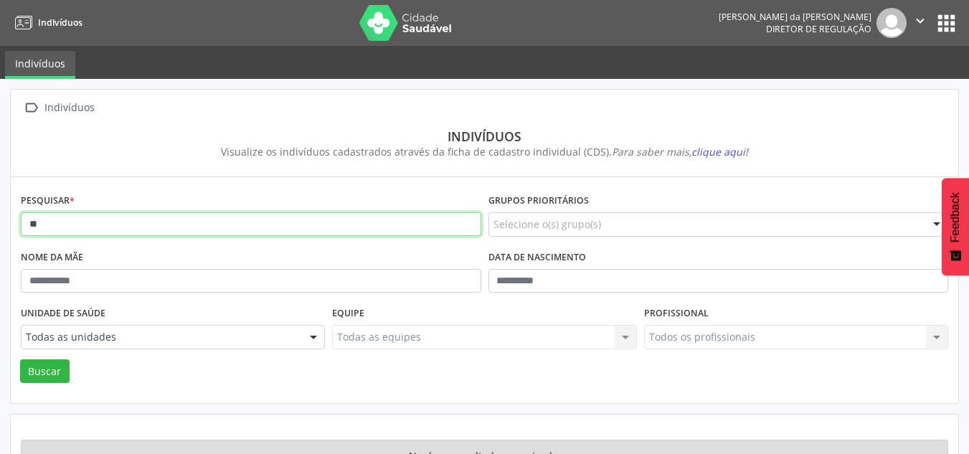
type input "*"
click at [20, 359] on button "Buscar" at bounding box center [44, 371] width 49 height 24
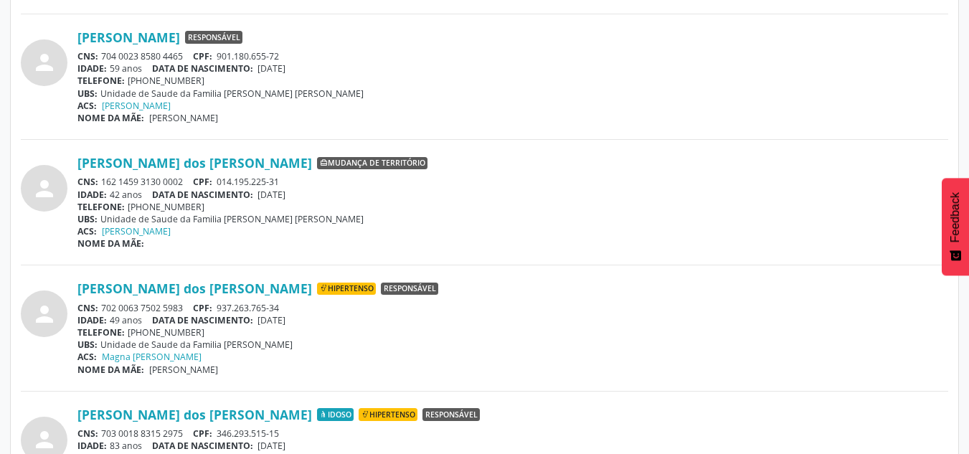
scroll to position [717, 0]
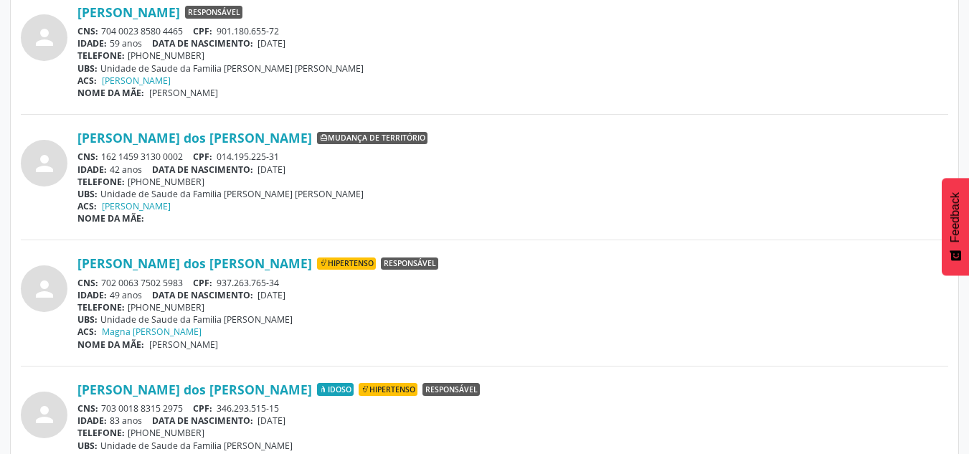
drag, startPoint x: 189, startPoint y: 406, endPoint x: 101, endPoint y: 410, distance: 88.3
click at [101, 410] on div "CNS: 703 0018 8315 2975 CPF: 346.293.515-15" at bounding box center [512, 408] width 871 height 12
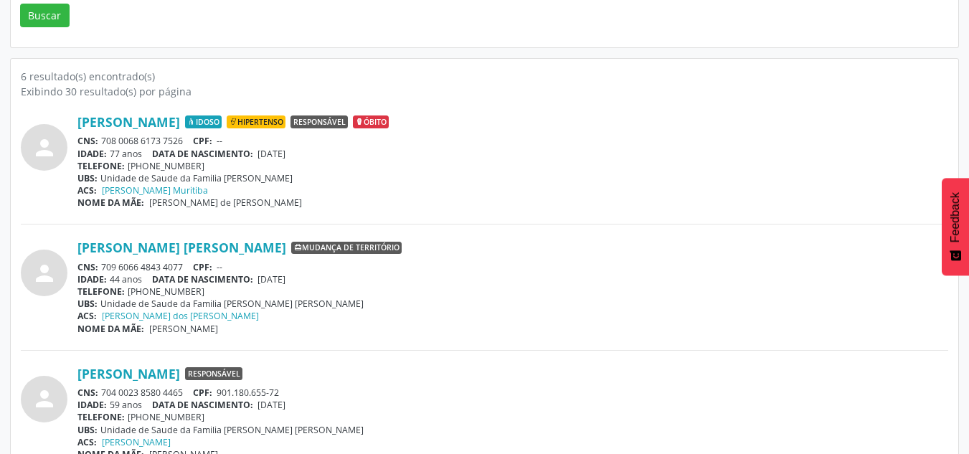
scroll to position [0, 0]
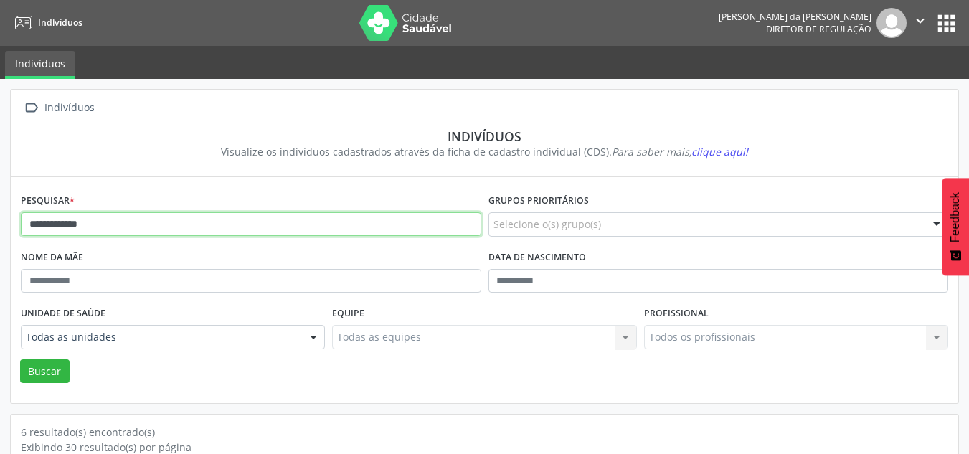
click at [223, 230] on input "**********" at bounding box center [251, 224] width 460 height 24
type input "*"
click at [20, 359] on button "Buscar" at bounding box center [44, 371] width 49 height 24
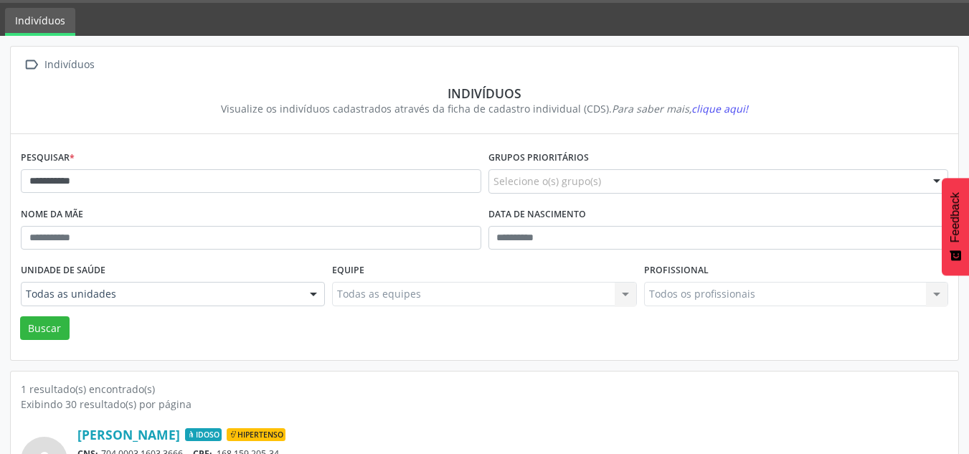
scroll to position [131, 0]
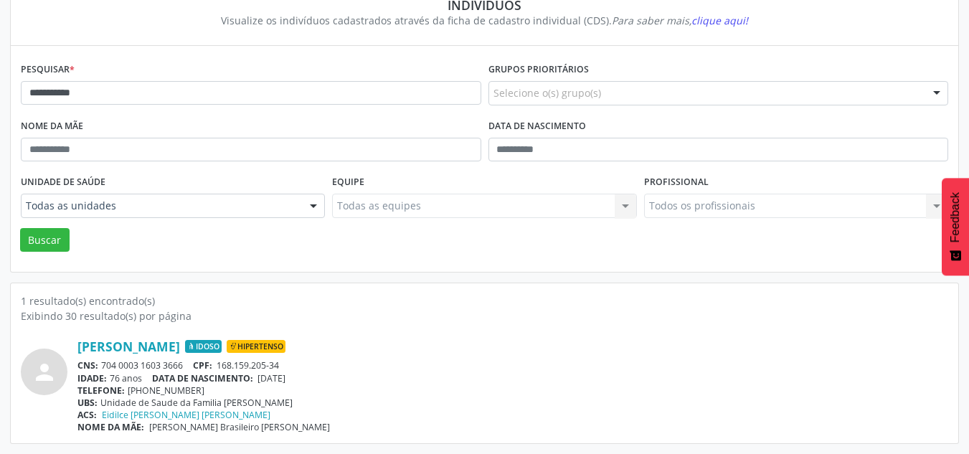
drag, startPoint x: 186, startPoint y: 363, endPoint x: 103, endPoint y: 366, distance: 83.3
click at [103, 366] on div "CNS: 704 0003 1603 3666 CPF: 168.159.205-34" at bounding box center [512, 365] width 871 height 12
click at [161, 101] on input "**********" at bounding box center [251, 93] width 460 height 24
type input "*"
click at [20, 228] on button "Buscar" at bounding box center [44, 240] width 49 height 24
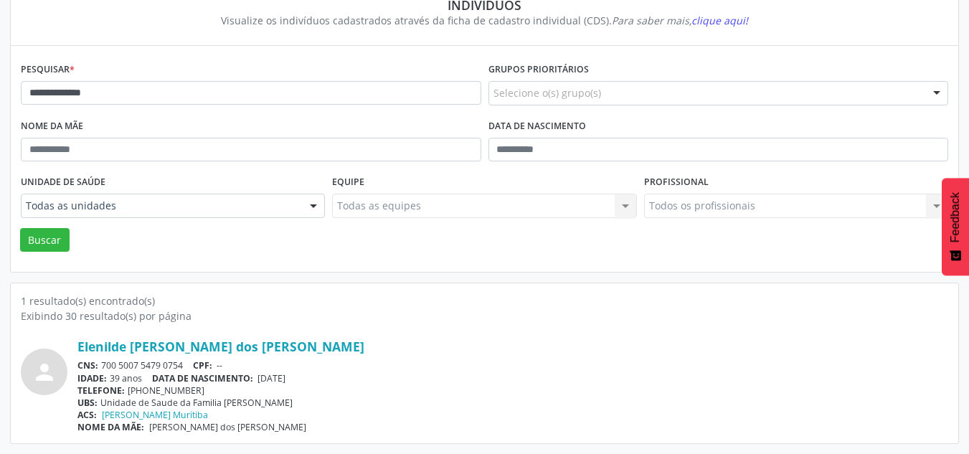
drag, startPoint x: 191, startPoint y: 363, endPoint x: 102, endPoint y: 369, distance: 89.8
click at [102, 369] on div "CNS: 700 5007 5479 0754 CPF: --" at bounding box center [512, 365] width 871 height 12
click at [156, 89] on input "**********" at bounding box center [251, 93] width 460 height 24
type input "*"
click at [20, 228] on button "Buscar" at bounding box center [44, 240] width 49 height 24
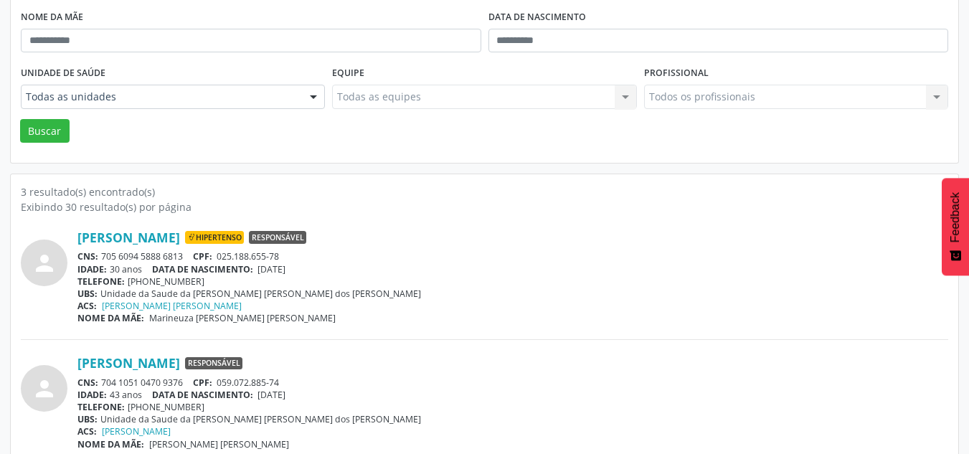
scroll to position [240, 0]
drag, startPoint x: 189, startPoint y: 248, endPoint x: 100, endPoint y: 251, distance: 88.3
click at [100, 251] on div "[PERSON_NAME] Hipertenso Responsável CNS: 705 6094 5888 6813 CPF: 025.188.655-7…" at bounding box center [512, 277] width 871 height 95
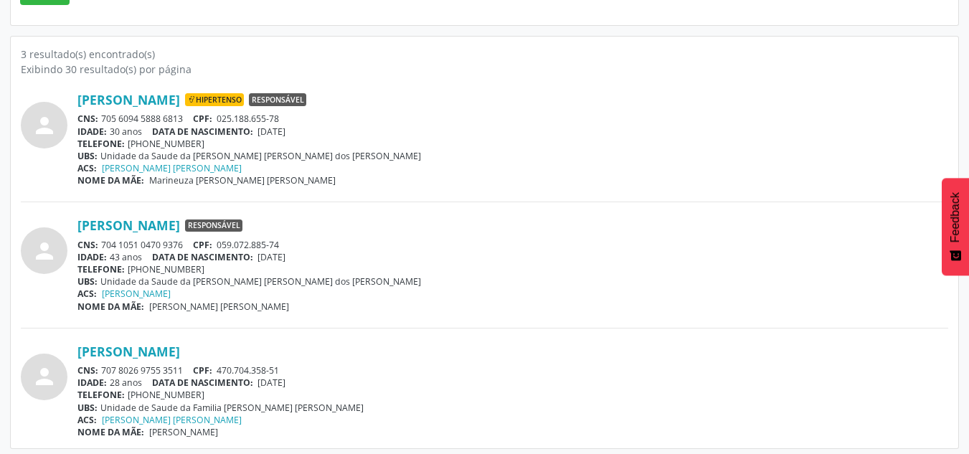
scroll to position [383, 0]
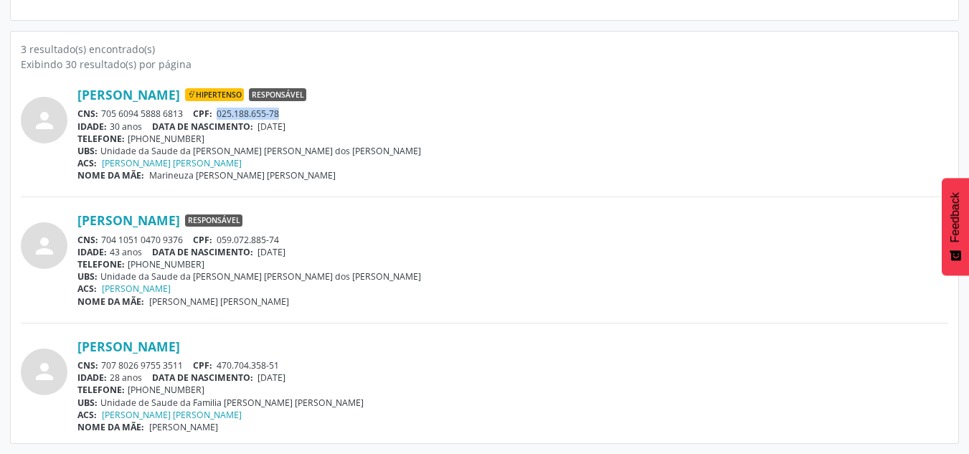
drag, startPoint x: 294, startPoint y: 111, endPoint x: 222, endPoint y: 113, distance: 71.8
click at [222, 113] on div "CNS: 705 6094 5888 6813 CPF: 025.188.655-78" at bounding box center [512, 114] width 871 height 12
drag, startPoint x: 250, startPoint y: 90, endPoint x: 80, endPoint y: 95, distance: 170.1
click at [79, 90] on div "[PERSON_NAME] Hipertenso Responsável" at bounding box center [512, 95] width 871 height 16
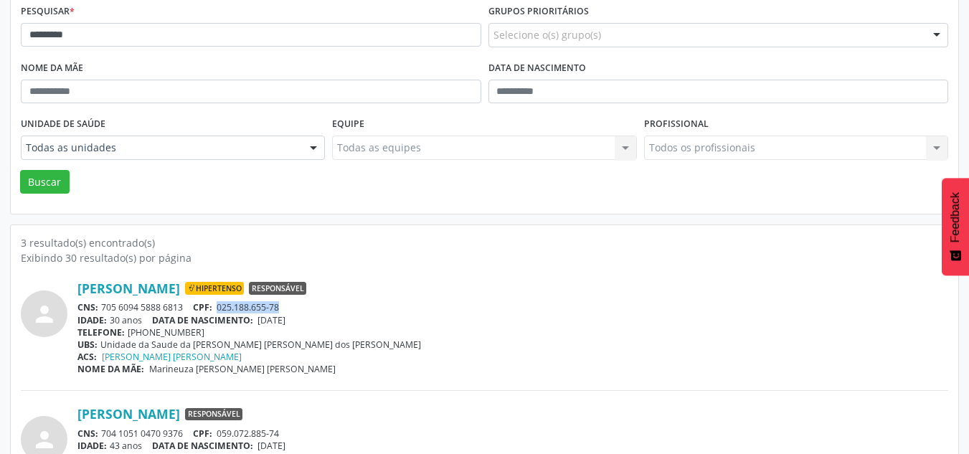
scroll to position [0, 0]
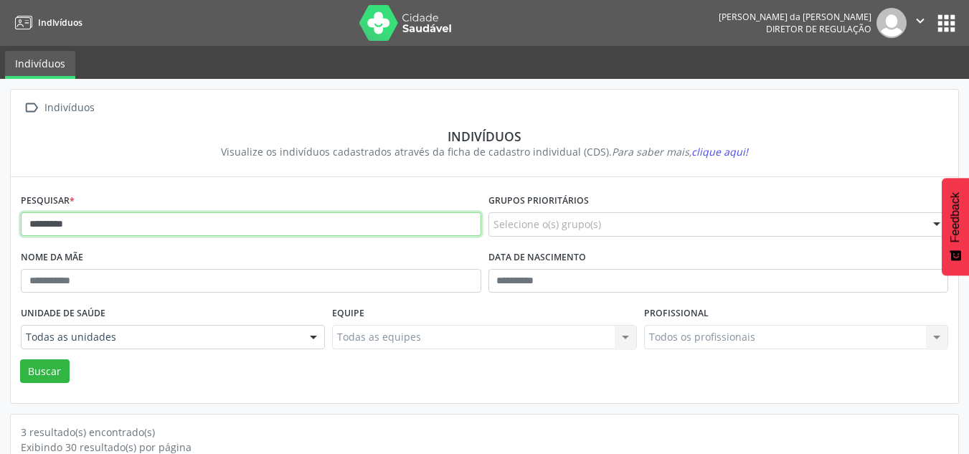
click at [150, 223] on input "*********" at bounding box center [251, 224] width 460 height 24
type input "*"
click at [20, 359] on button "Buscar" at bounding box center [44, 371] width 49 height 24
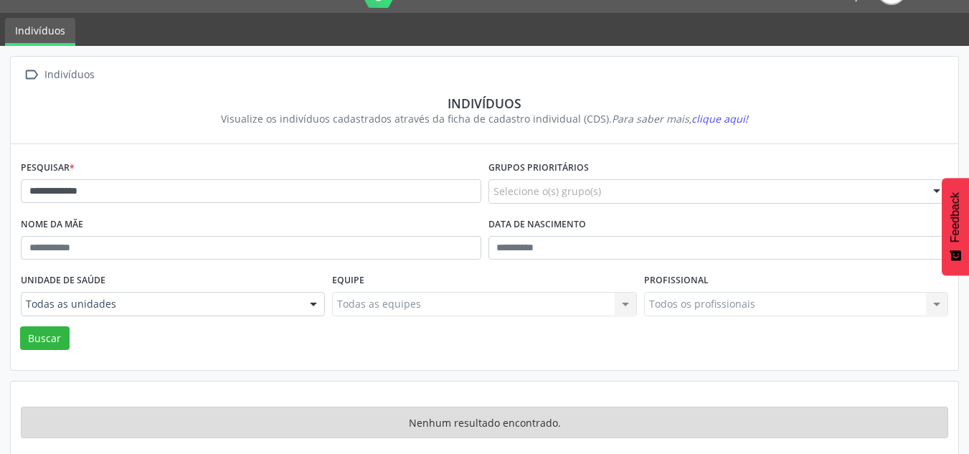
scroll to position [48, 0]
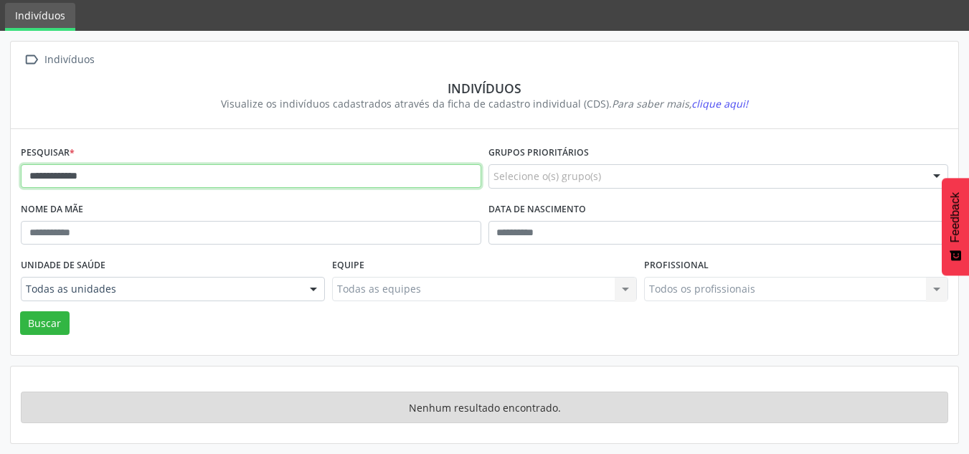
click at [110, 179] on input "**********" at bounding box center [251, 176] width 460 height 24
click at [20, 311] on button "Buscar" at bounding box center [44, 323] width 49 height 24
click at [110, 176] on input "*********" at bounding box center [251, 176] width 460 height 24
type input "*******"
click at [20, 311] on button "Buscar" at bounding box center [44, 323] width 49 height 24
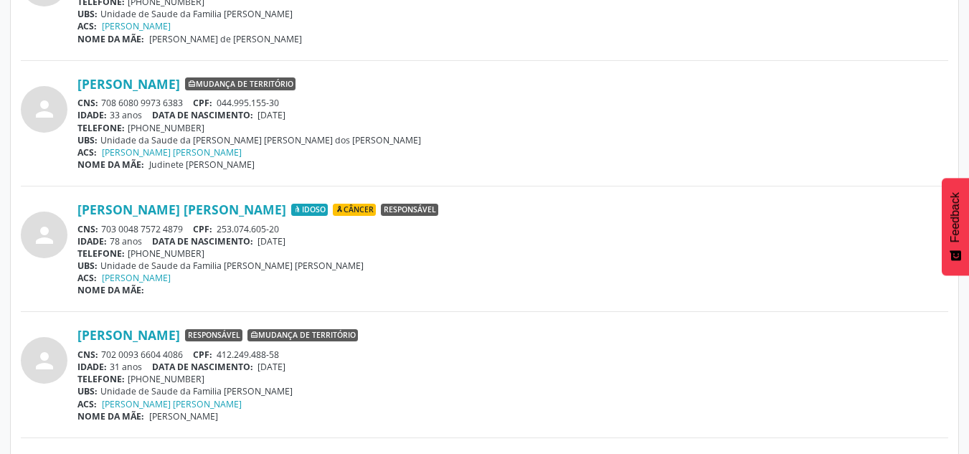
scroll to position [1482, 0]
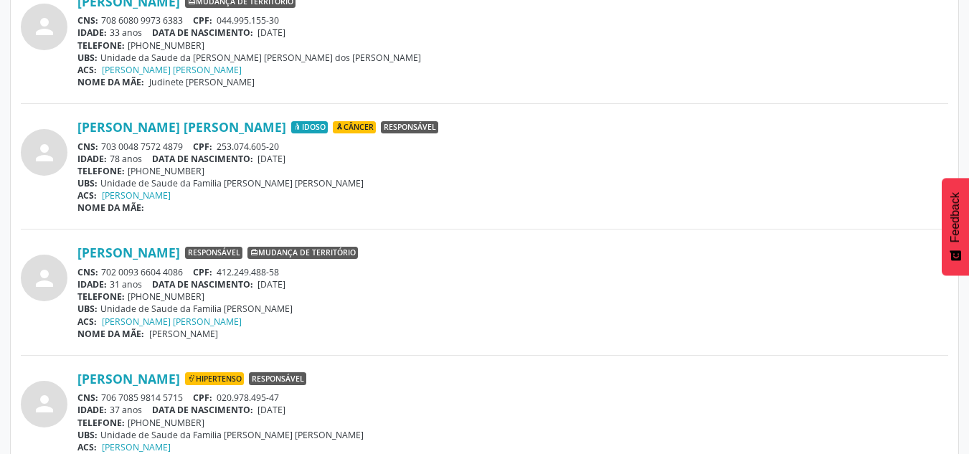
drag, startPoint x: 185, startPoint y: 143, endPoint x: 95, endPoint y: 149, distance: 90.6
click at [95, 150] on div "CNS: 703 0048 7572 4879 CPF: 253.074.605-20" at bounding box center [512, 147] width 871 height 12
